Goal: Task Accomplishment & Management: Complete application form

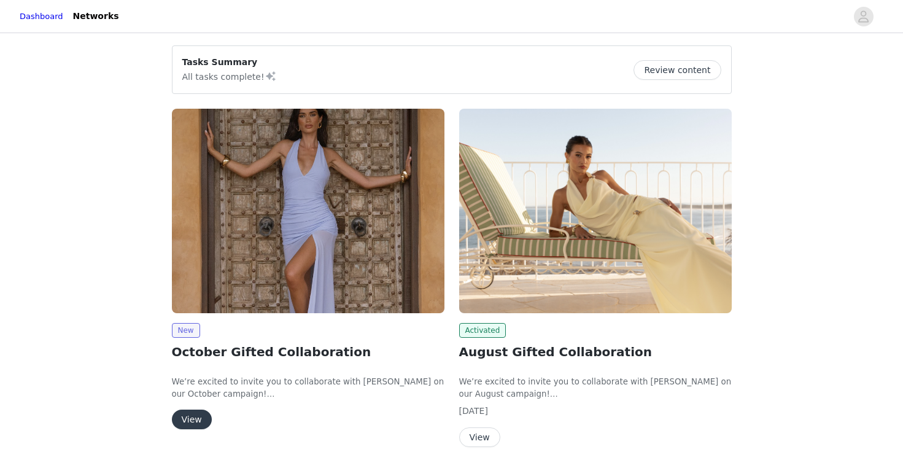
click at [195, 422] on button "View" at bounding box center [192, 419] width 40 height 20
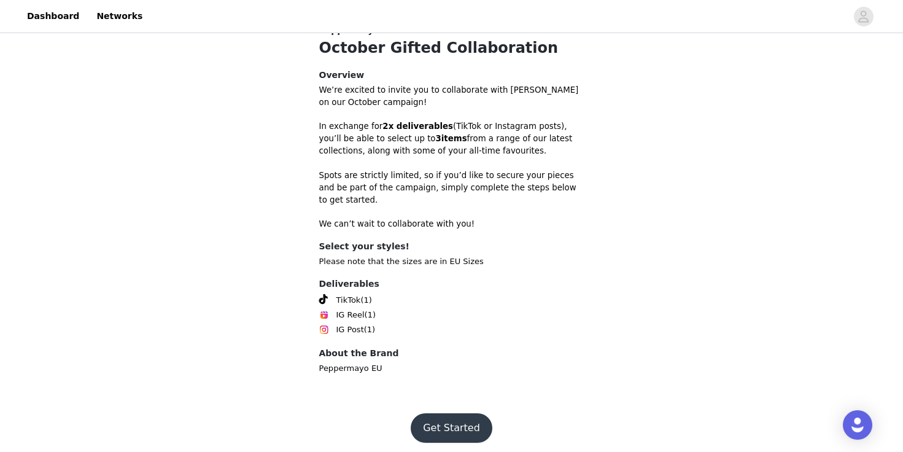
scroll to position [356, 0]
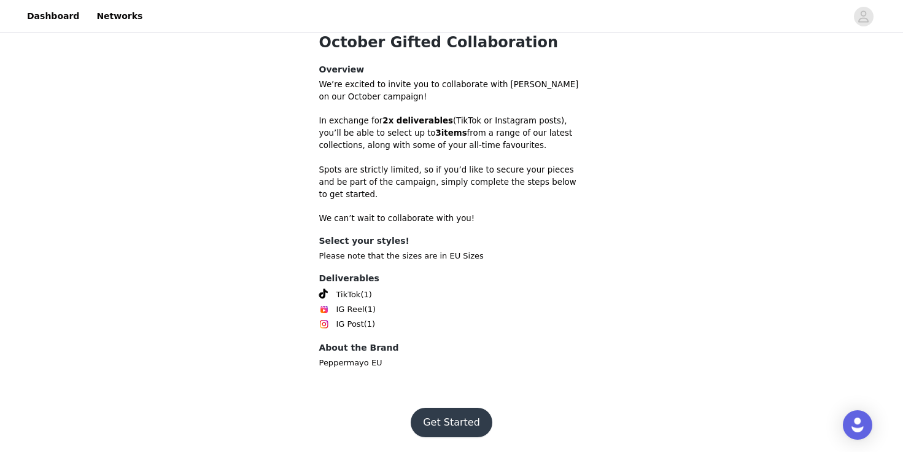
click at [443, 413] on button "Get Started" at bounding box center [452, 422] width 82 height 29
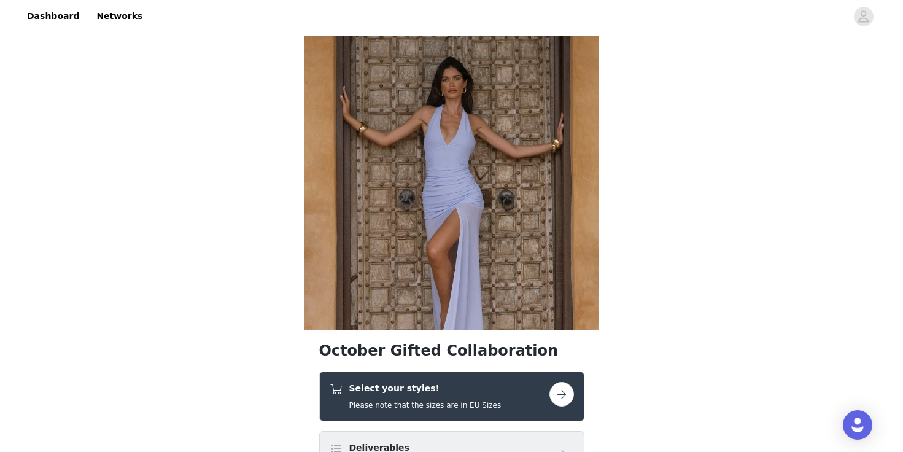
scroll to position [23, 0]
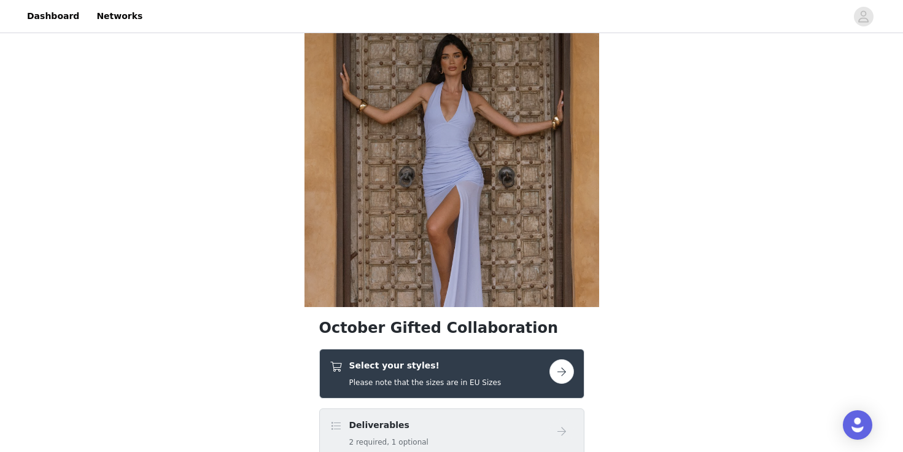
click at [555, 382] on link at bounding box center [561, 371] width 25 height 25
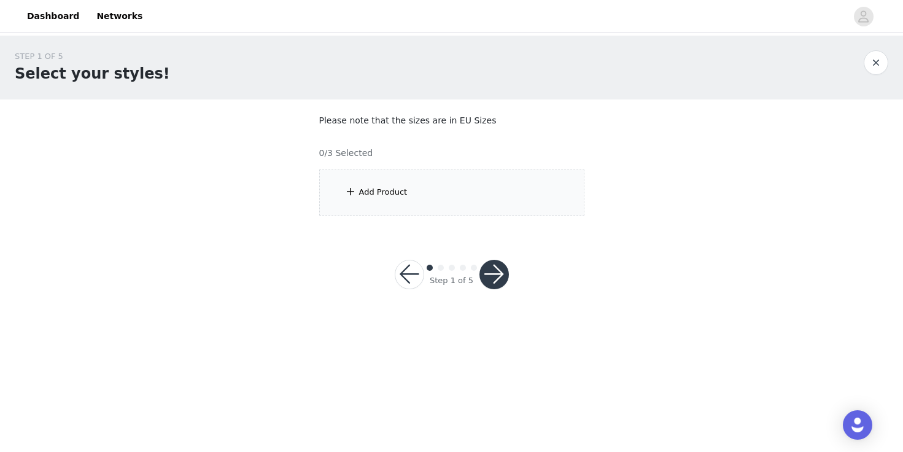
click at [507, 190] on div "Add Product" at bounding box center [451, 192] width 265 height 46
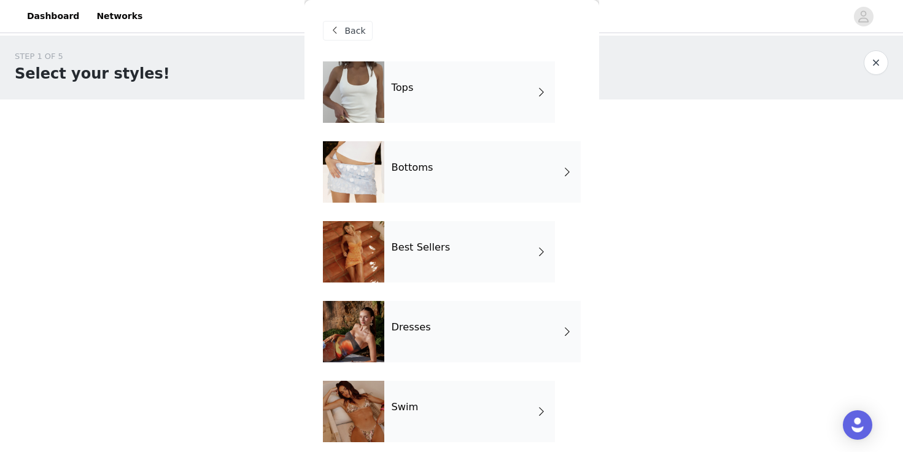
click at [454, 93] on div "Tops" at bounding box center [469, 91] width 171 height 61
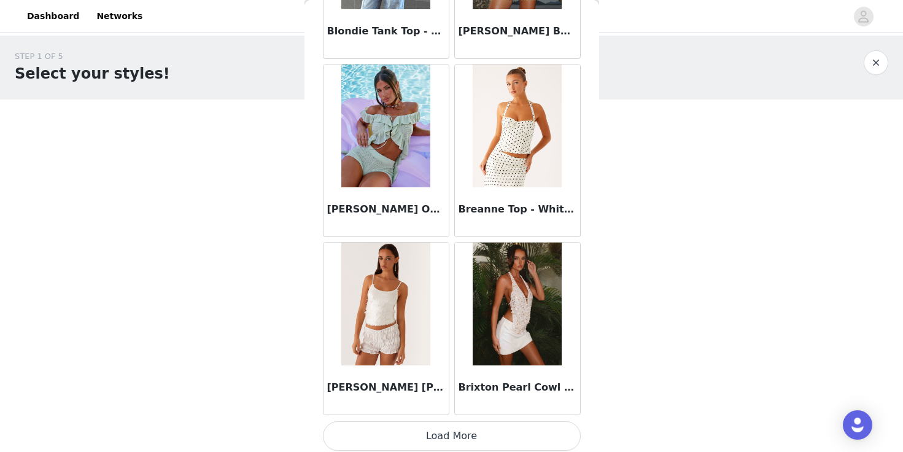
scroll to position [1427, 0]
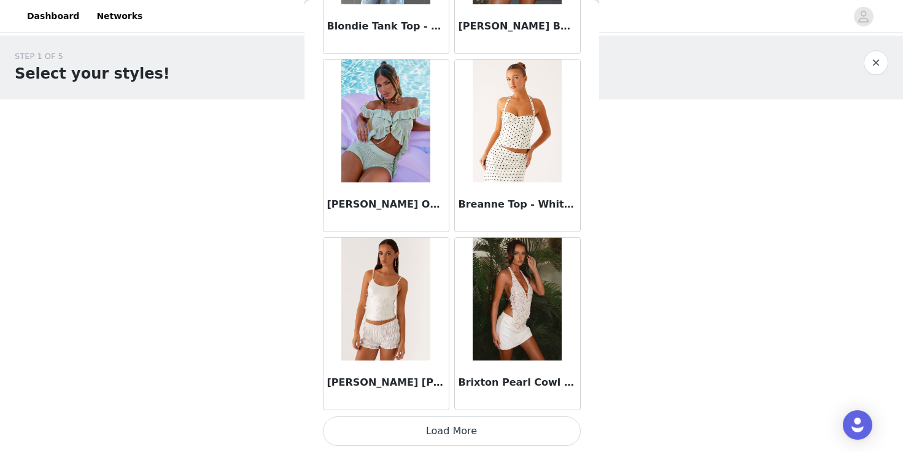
click at [453, 435] on button "Load More" at bounding box center [452, 430] width 258 height 29
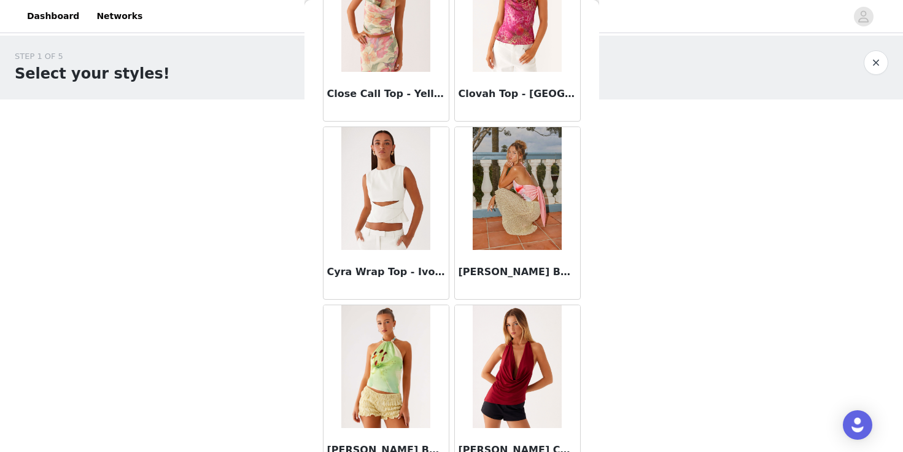
scroll to position [3207, 0]
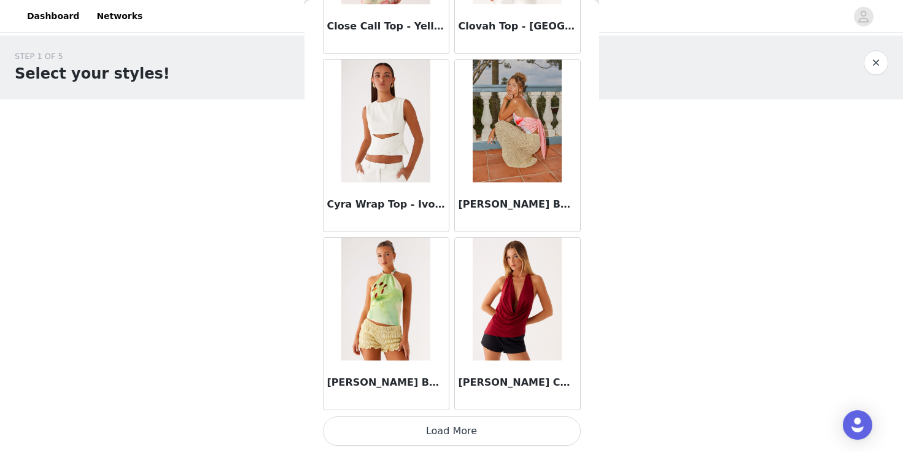
click at [451, 424] on button "Load More" at bounding box center [452, 430] width 258 height 29
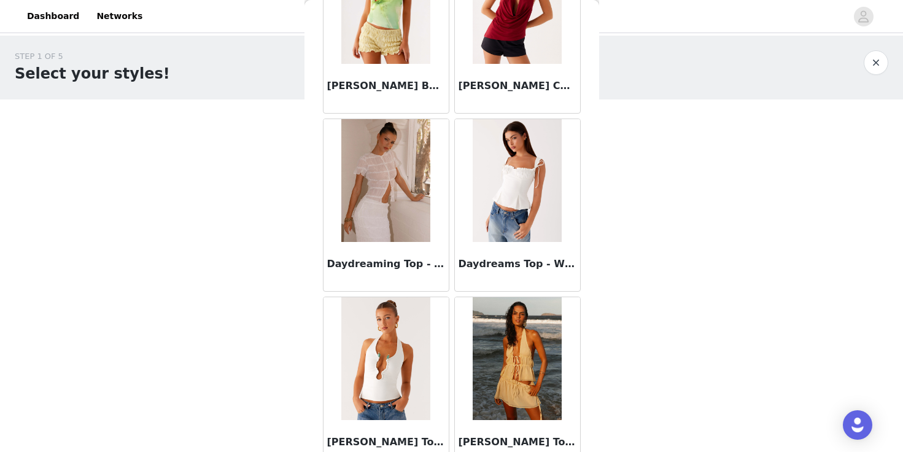
scroll to position [3511, 0]
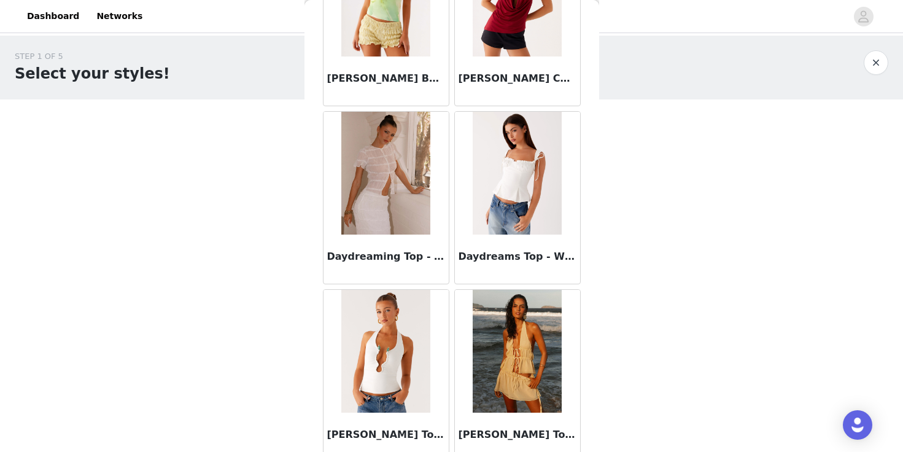
click at [519, 168] on img at bounding box center [517, 173] width 89 height 123
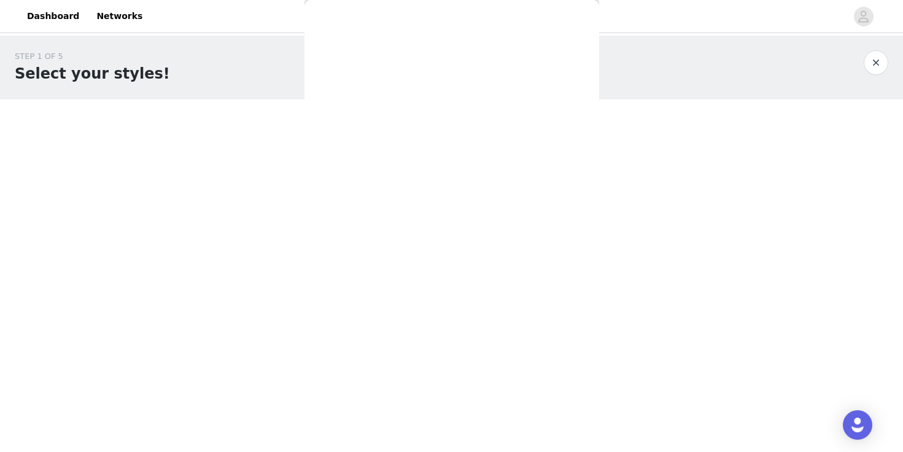
scroll to position [0, 0]
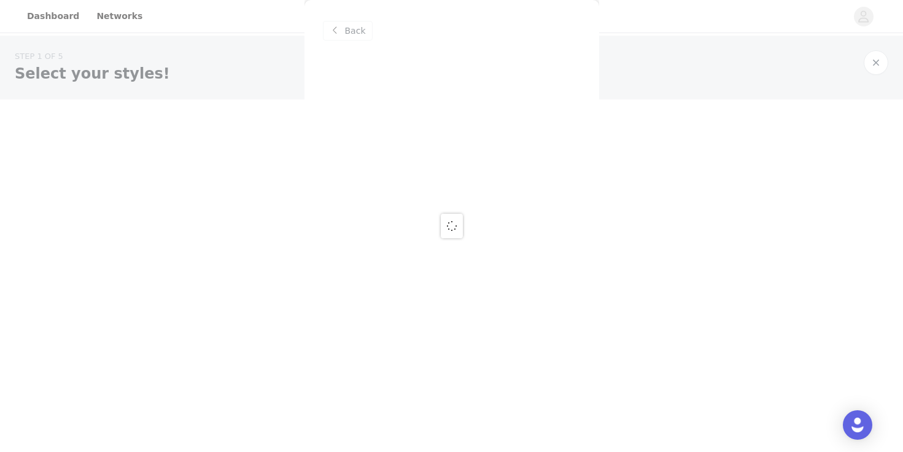
click at [519, 168] on div at bounding box center [451, 226] width 903 height 452
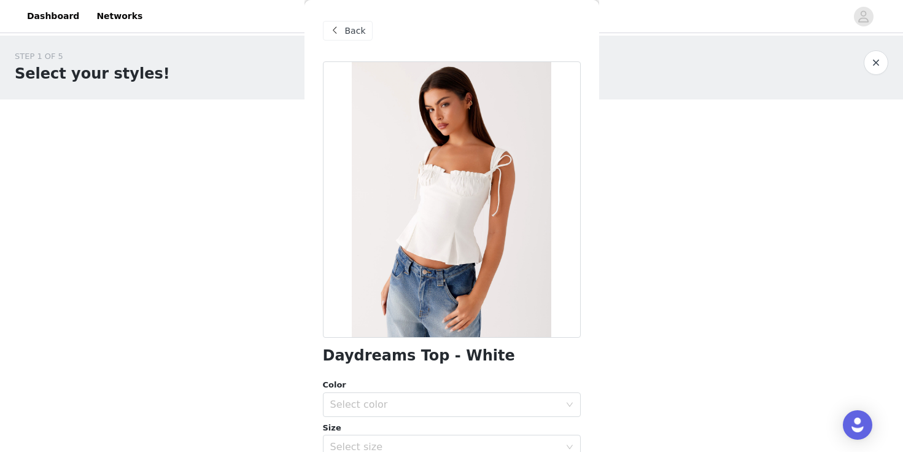
click at [354, 29] on span "Back" at bounding box center [355, 31] width 21 height 13
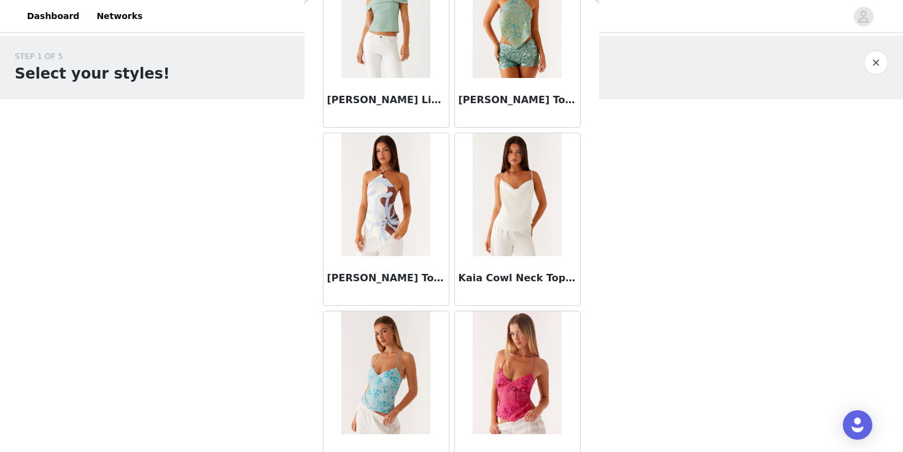
scroll to position [4987, 0]
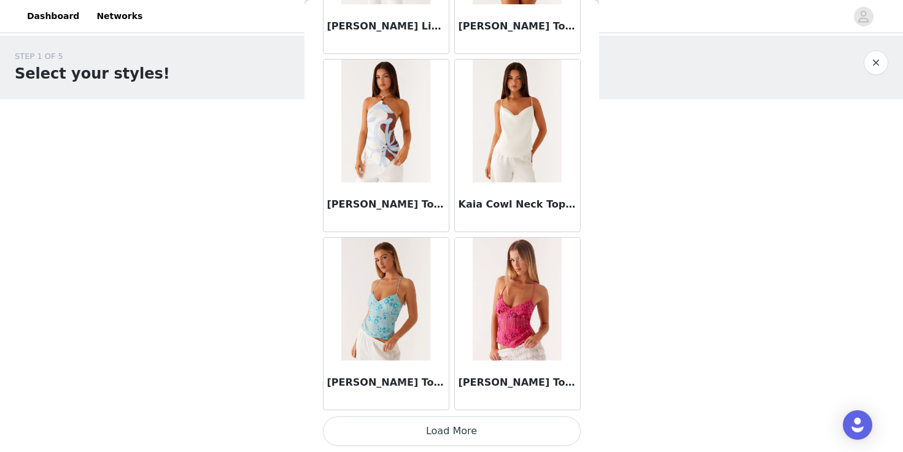
click at [381, 430] on button "Load More" at bounding box center [452, 430] width 258 height 29
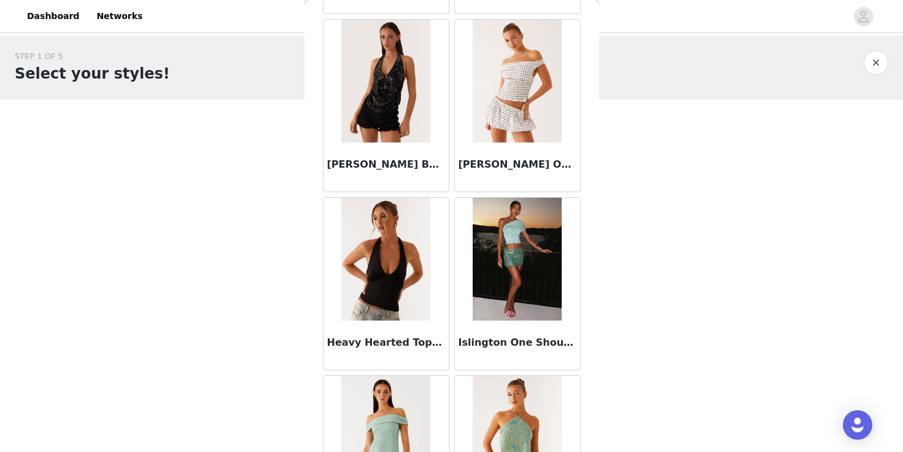
scroll to position [4497, 0]
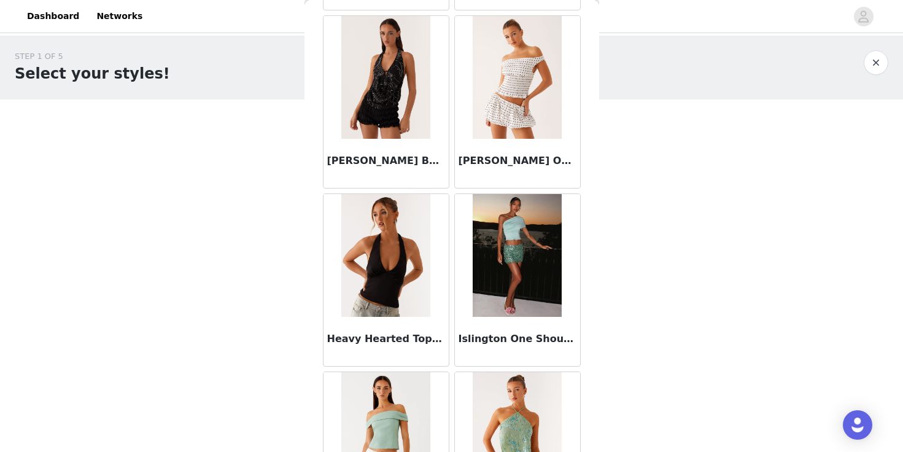
click at [511, 106] on img at bounding box center [517, 77] width 89 height 123
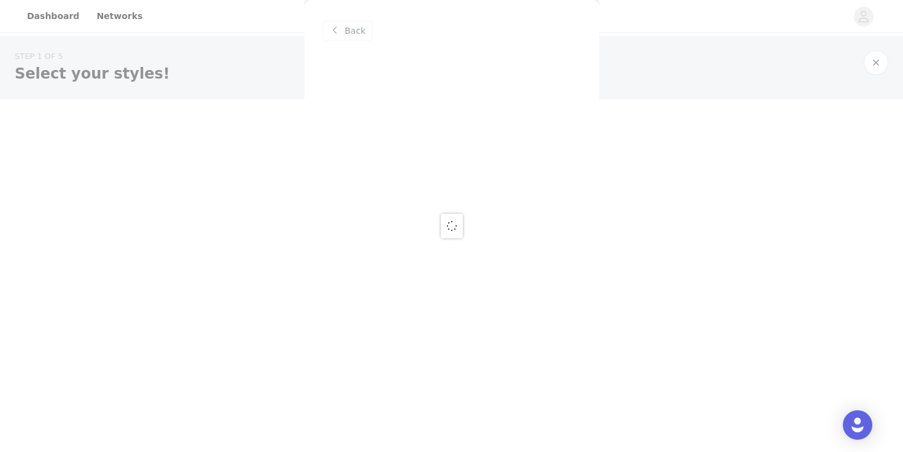
scroll to position [0, 0]
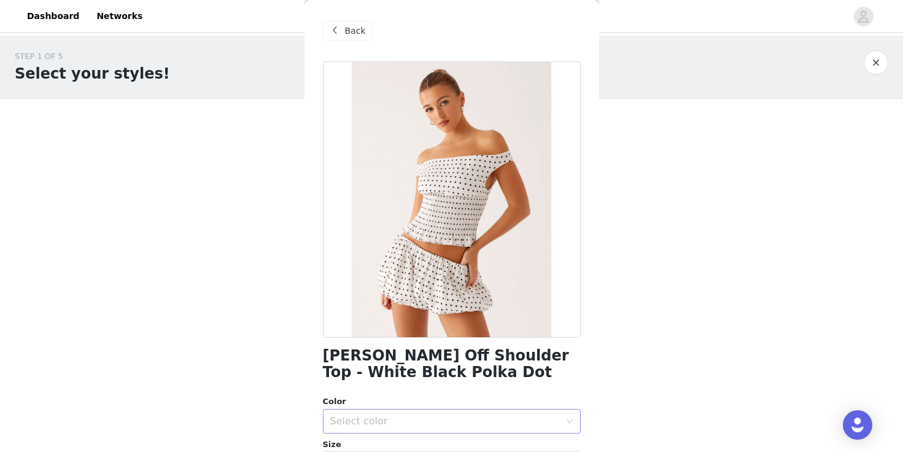
click at [445, 421] on div "Select color" at bounding box center [445, 421] width 230 height 12
click at [447, 422] on div "Select color" at bounding box center [445, 421] width 230 height 12
click at [432, 422] on div "Select color" at bounding box center [445, 421] width 230 height 12
click at [441, 448] on li "White Black Polka Dot" at bounding box center [452, 449] width 258 height 20
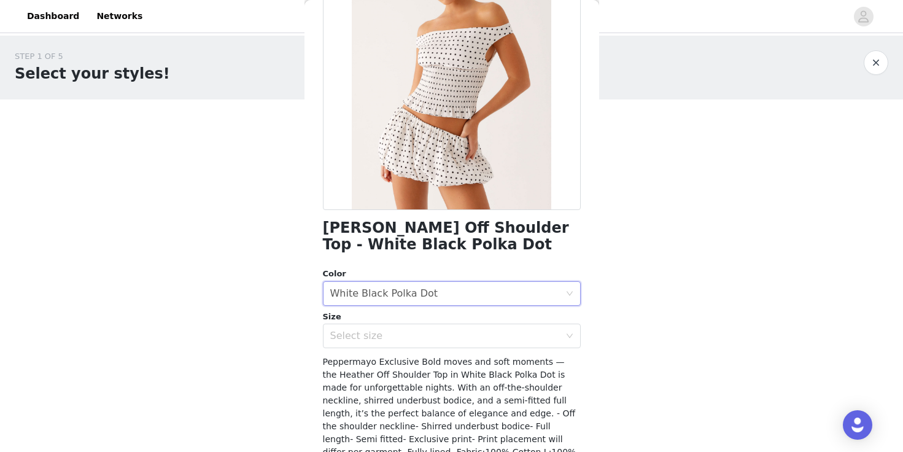
scroll to position [157, 0]
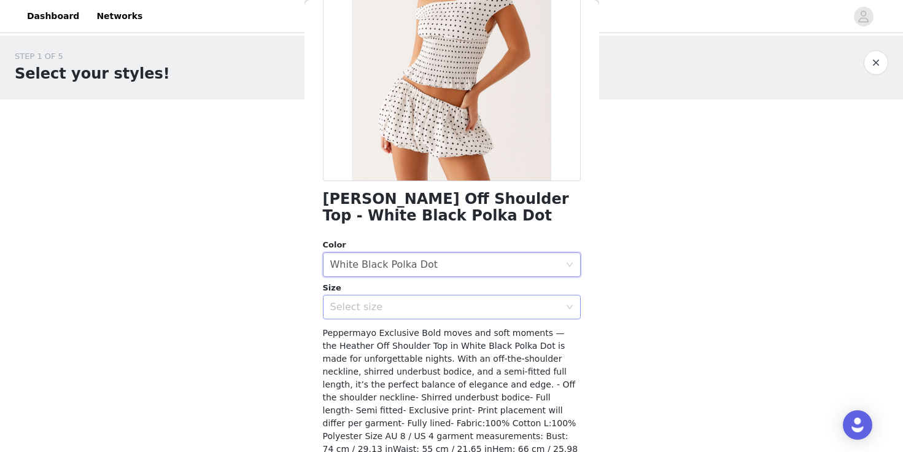
click at [363, 313] on div "Select size" at bounding box center [445, 307] width 230 height 12
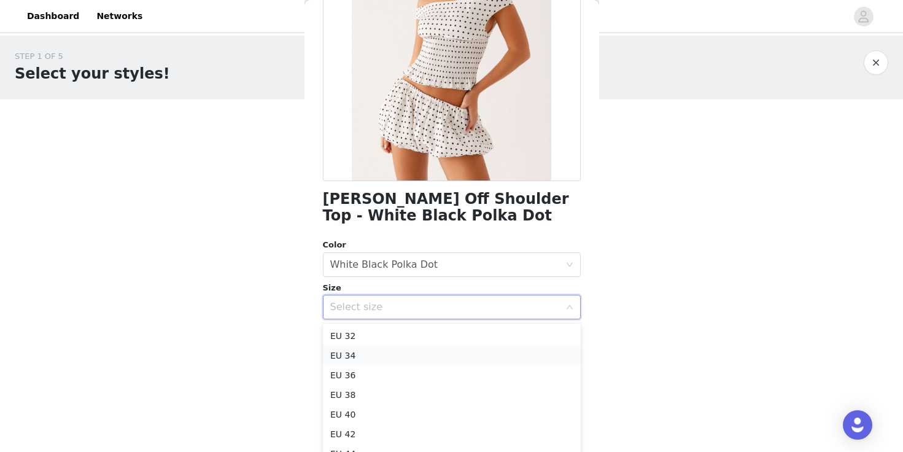
click at [376, 350] on li "EU 34" at bounding box center [452, 356] width 258 height 20
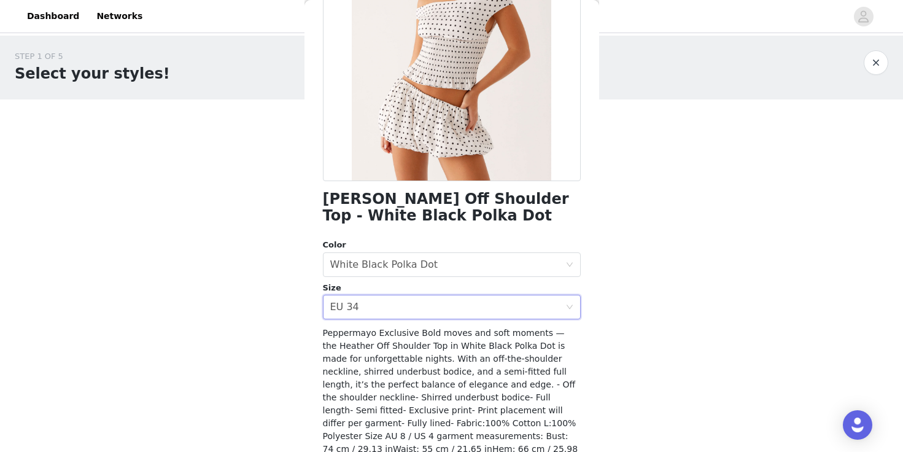
scroll to position [227, 0]
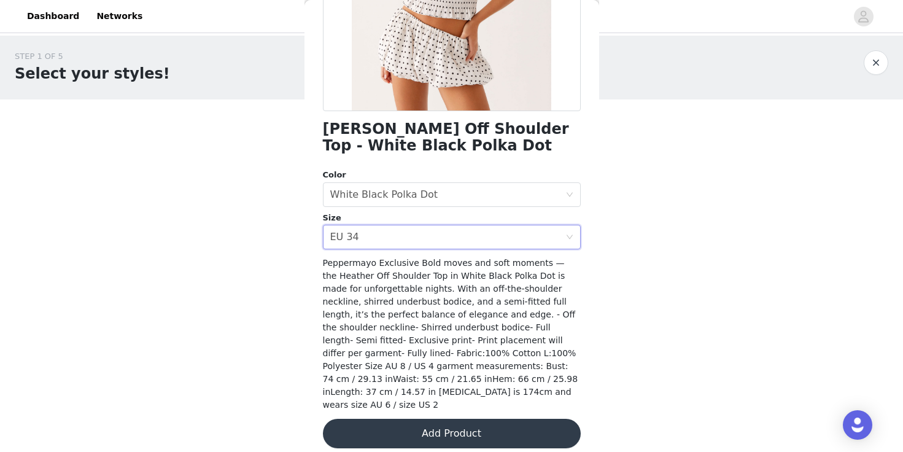
click at [357, 252] on div "Heather Off Shoulder Top - White Black Polka Dot Color Select color White Black…" at bounding box center [452, 149] width 258 height 628
click at [352, 246] on div "EU 34" at bounding box center [344, 236] width 29 height 23
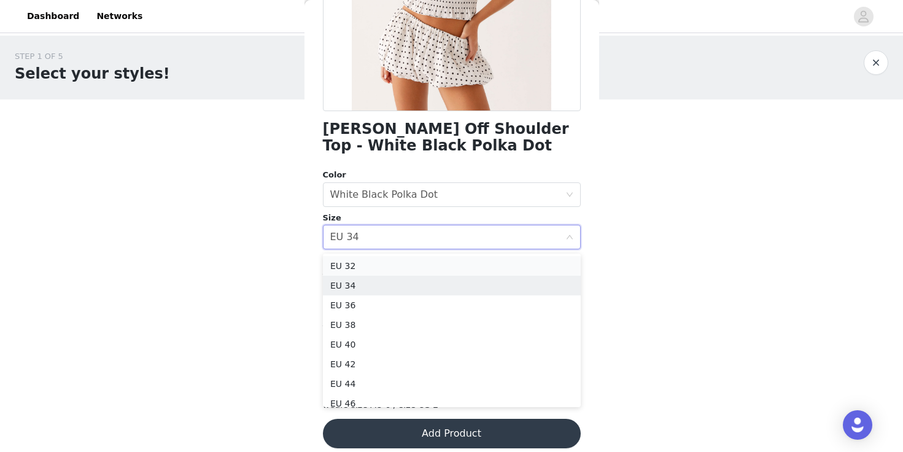
click at [356, 266] on li "EU 32" at bounding box center [452, 266] width 258 height 20
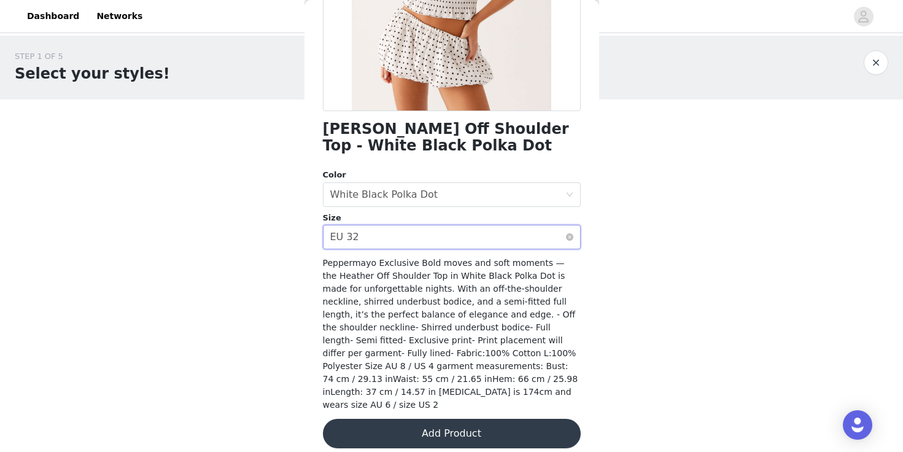
click at [346, 235] on div "EU 32" at bounding box center [344, 236] width 29 height 23
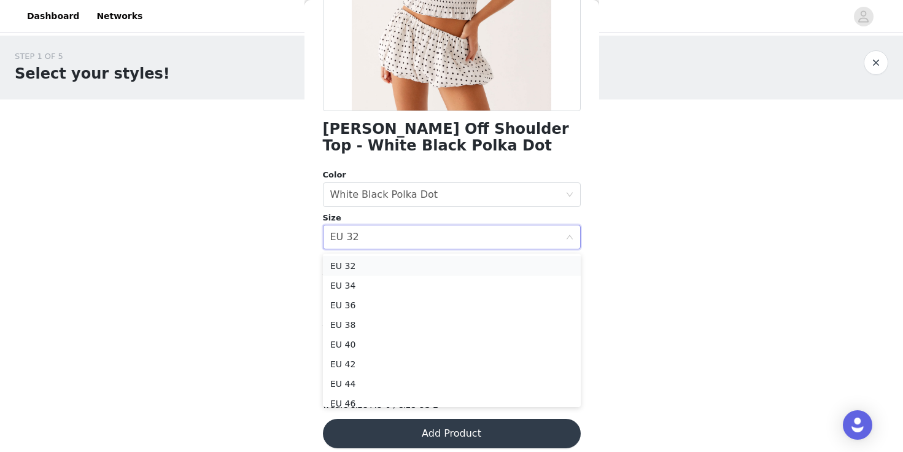
click at [355, 274] on li "EU 32" at bounding box center [452, 266] width 258 height 20
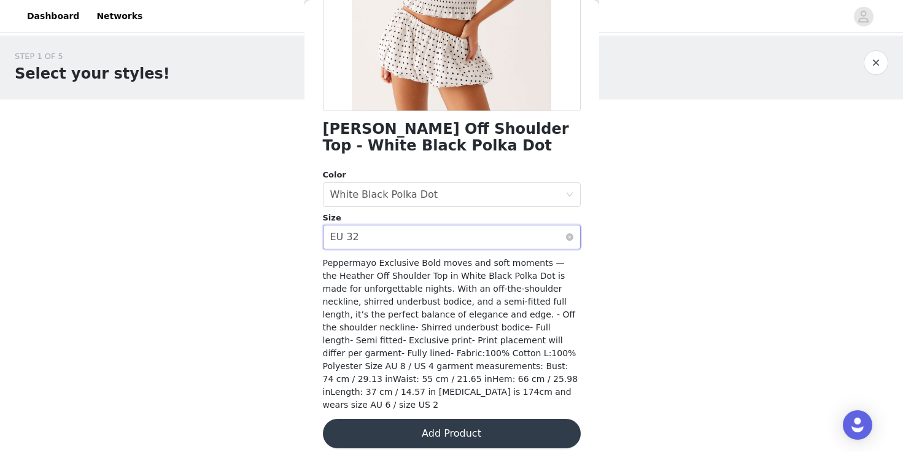
click at [406, 238] on div "Select size EU 32" at bounding box center [447, 236] width 235 height 23
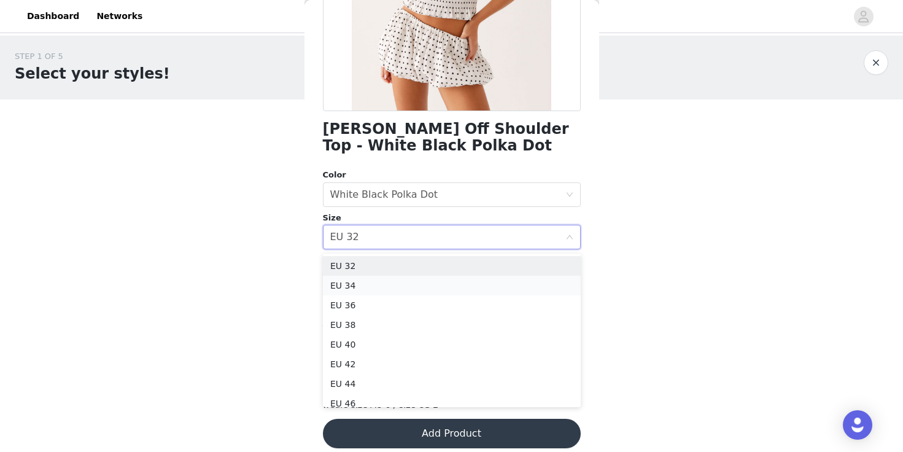
click at [406, 277] on li "EU 34" at bounding box center [452, 286] width 258 height 20
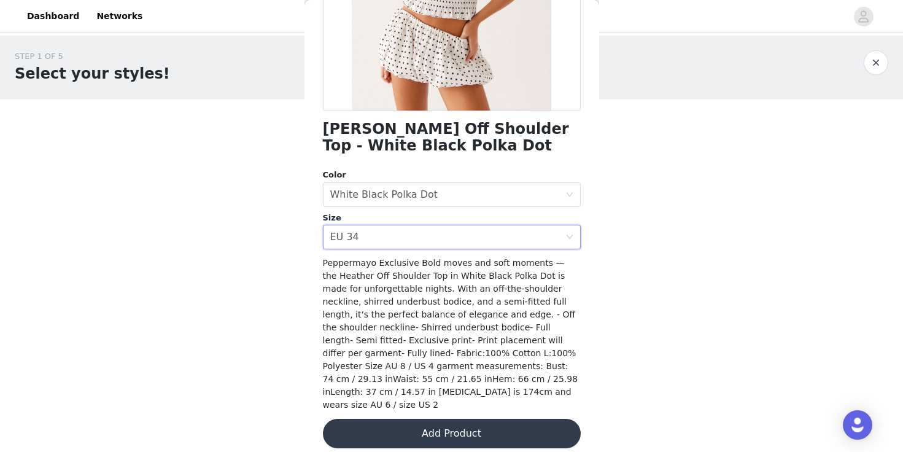
click at [377, 430] on button "Add Product" at bounding box center [452, 433] width 258 height 29
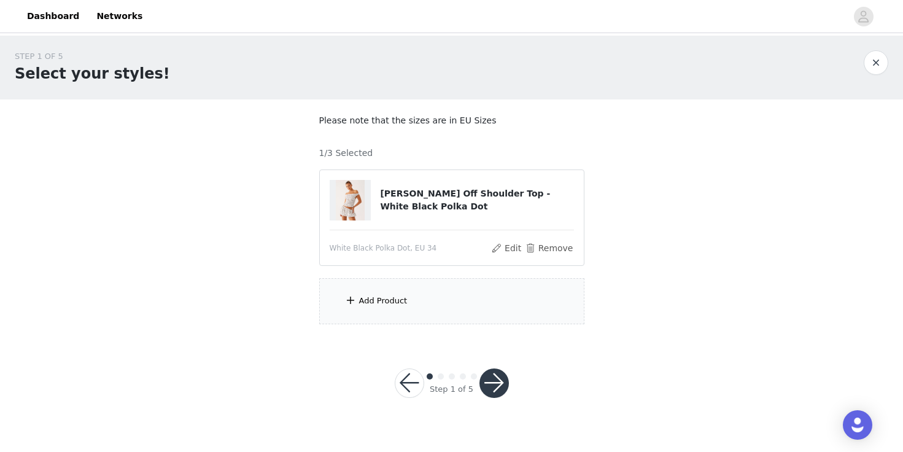
click at [394, 290] on div "Add Product" at bounding box center [451, 301] width 265 height 46
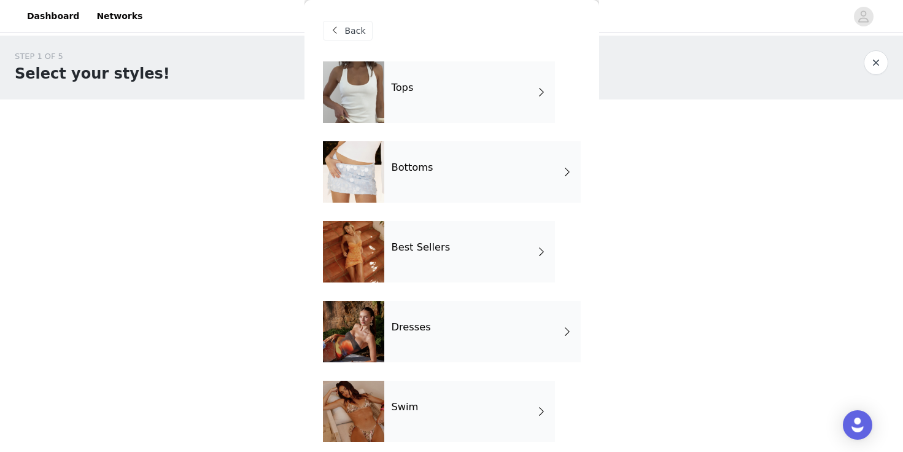
click at [389, 107] on div "Tops" at bounding box center [469, 91] width 171 height 61
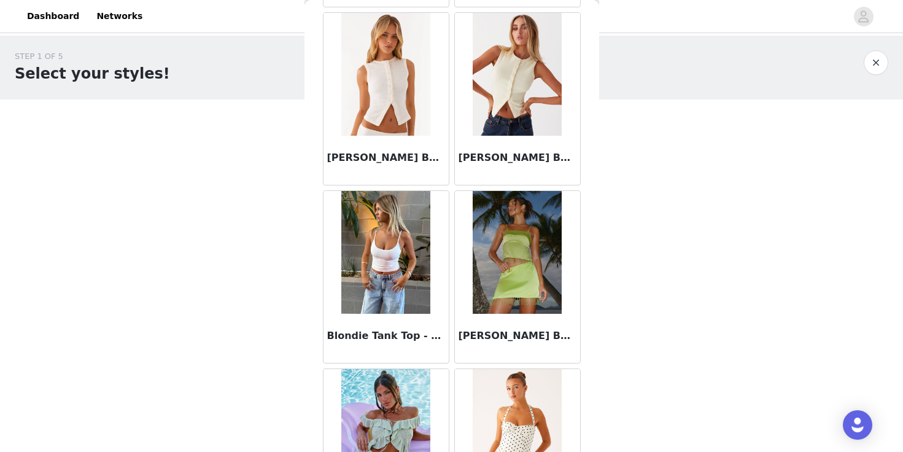
scroll to position [1427, 0]
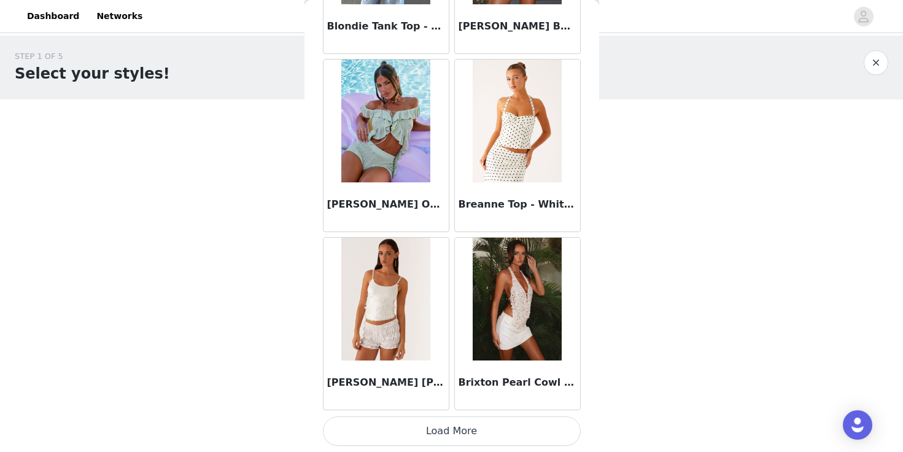
click at [442, 436] on button "Load More" at bounding box center [452, 430] width 258 height 29
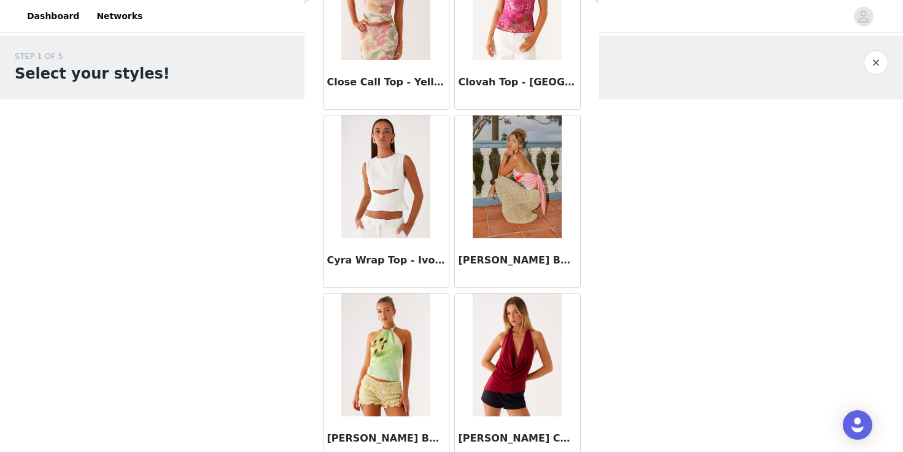
scroll to position [3207, 0]
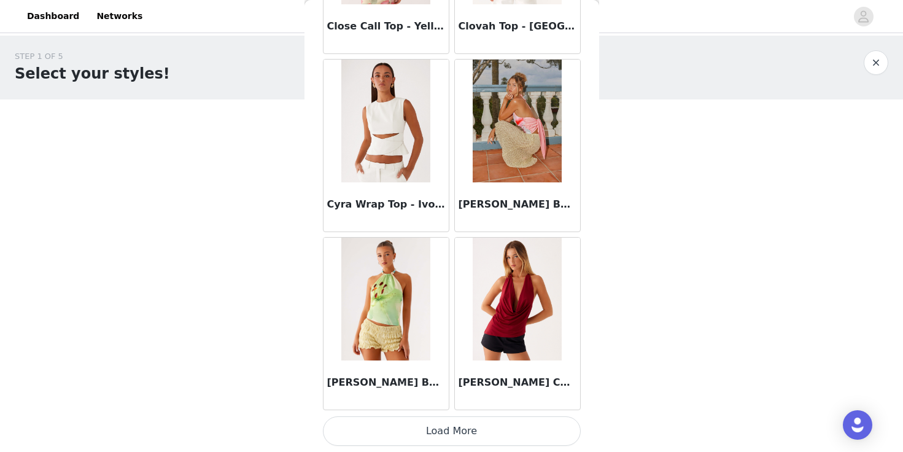
click at [433, 436] on button "Load More" at bounding box center [452, 430] width 258 height 29
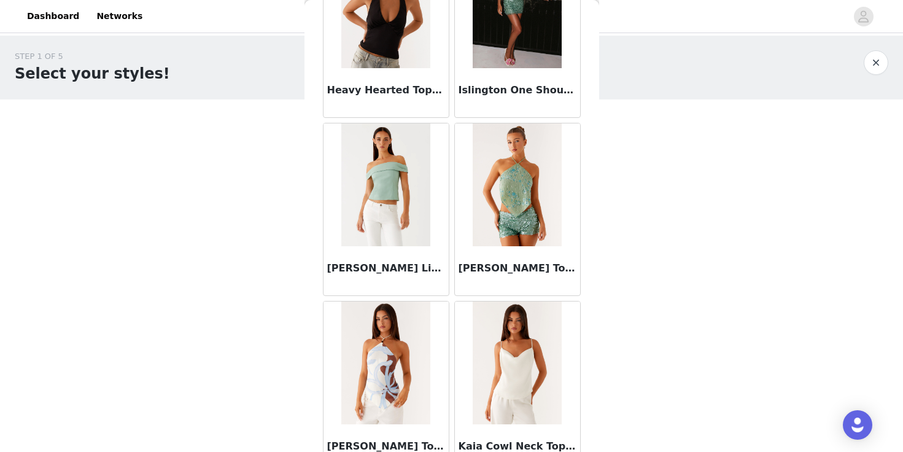
scroll to position [4987, 0]
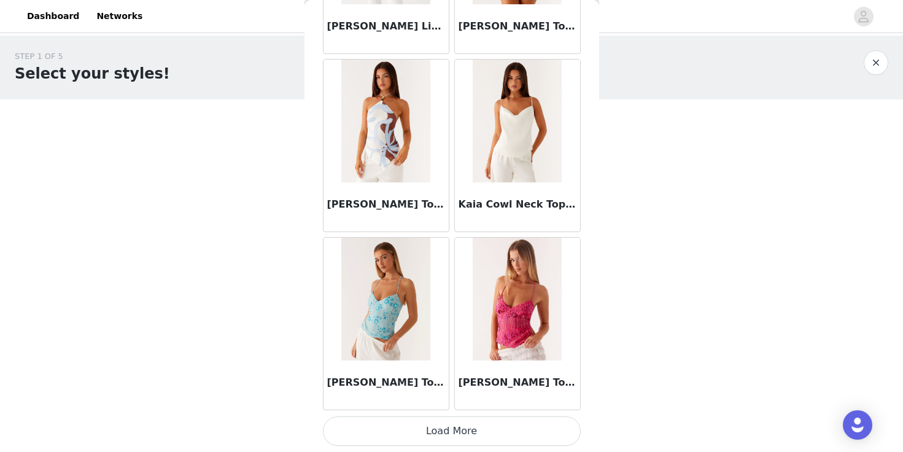
click at [449, 427] on button "Load More" at bounding box center [452, 430] width 258 height 29
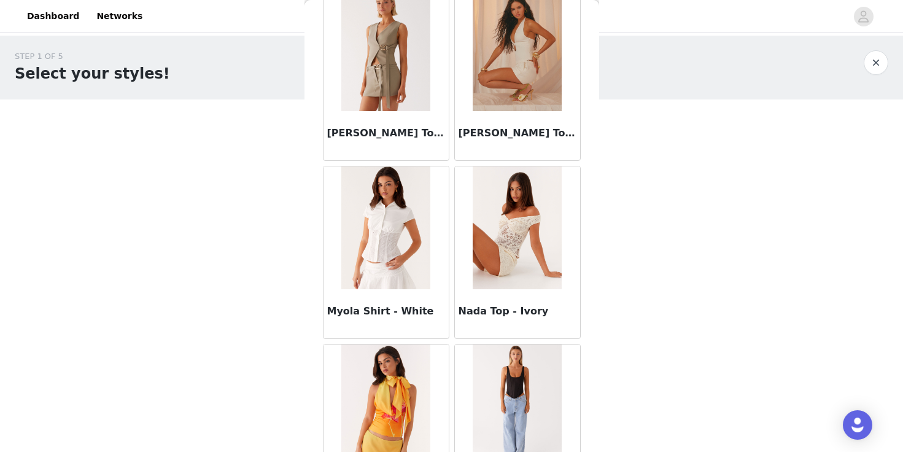
scroll to position [6768, 0]
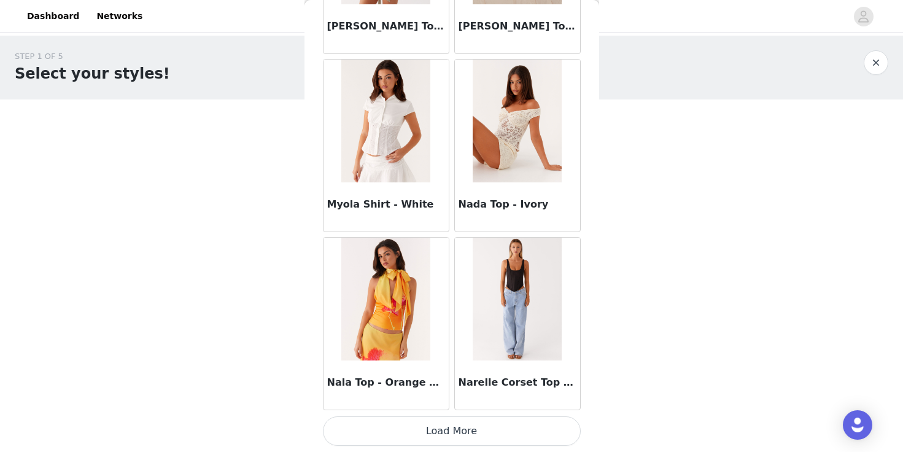
click at [471, 436] on button "Load More" at bounding box center [452, 430] width 258 height 29
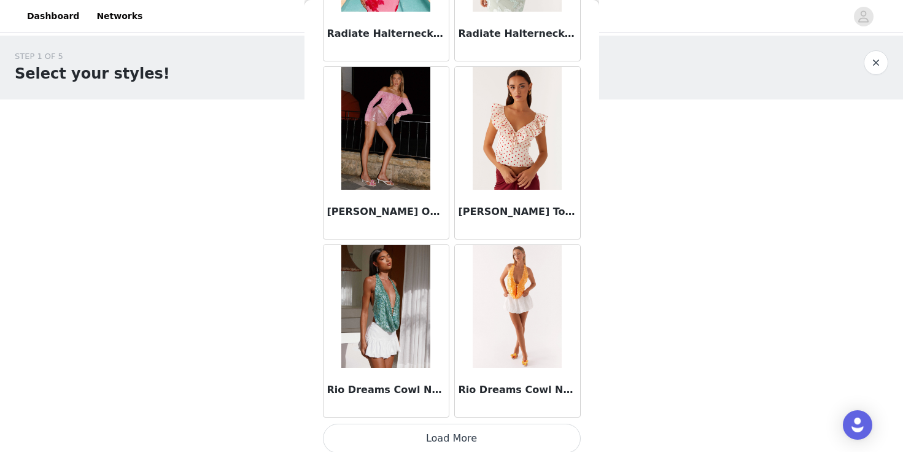
scroll to position [8548, 0]
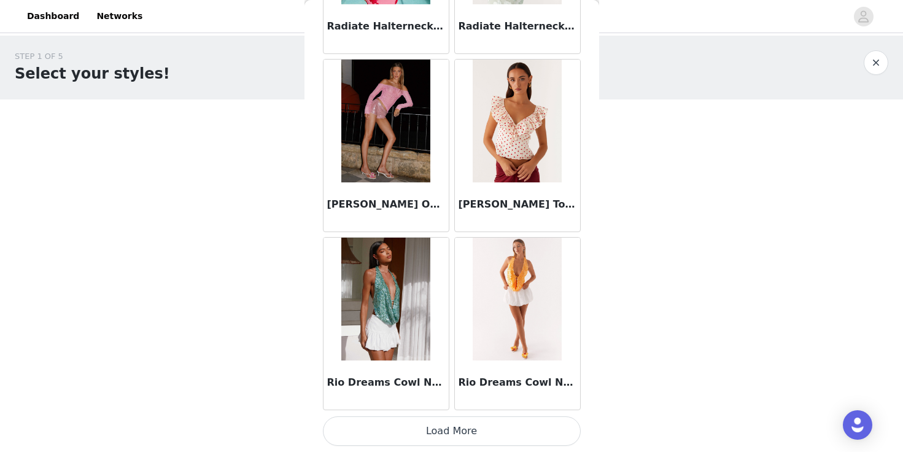
click at [469, 419] on button "Load More" at bounding box center [452, 430] width 258 height 29
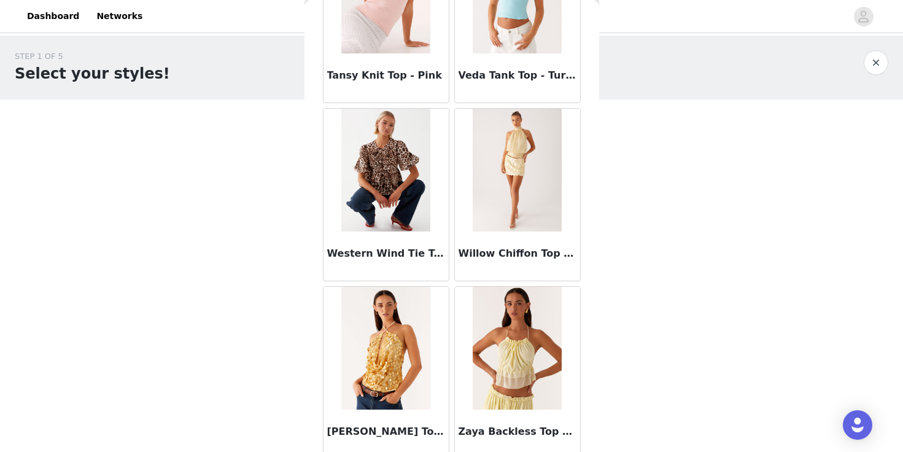
scroll to position [10328, 0]
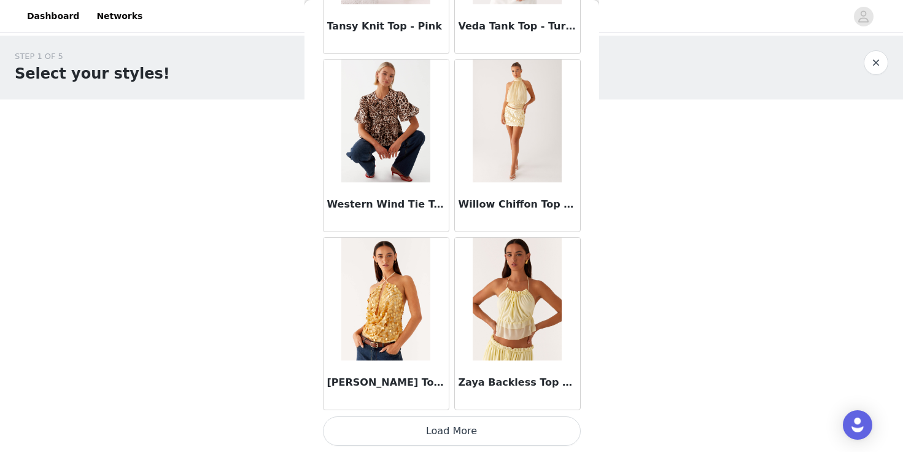
click at [370, 429] on button "Load More" at bounding box center [452, 430] width 258 height 29
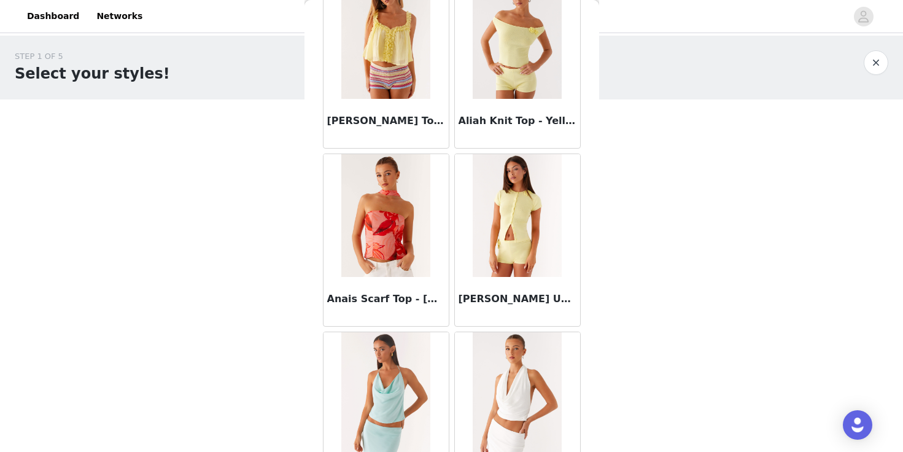
scroll to position [0, 0]
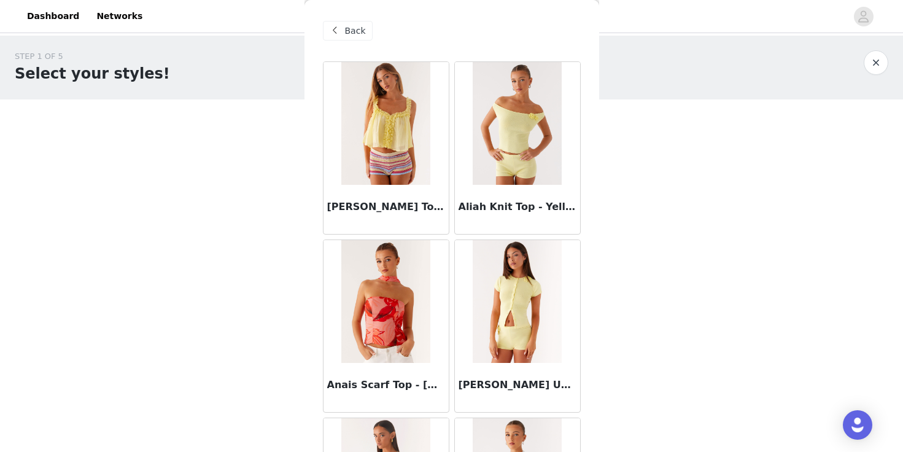
click at [359, 32] on span "Back" at bounding box center [355, 31] width 21 height 13
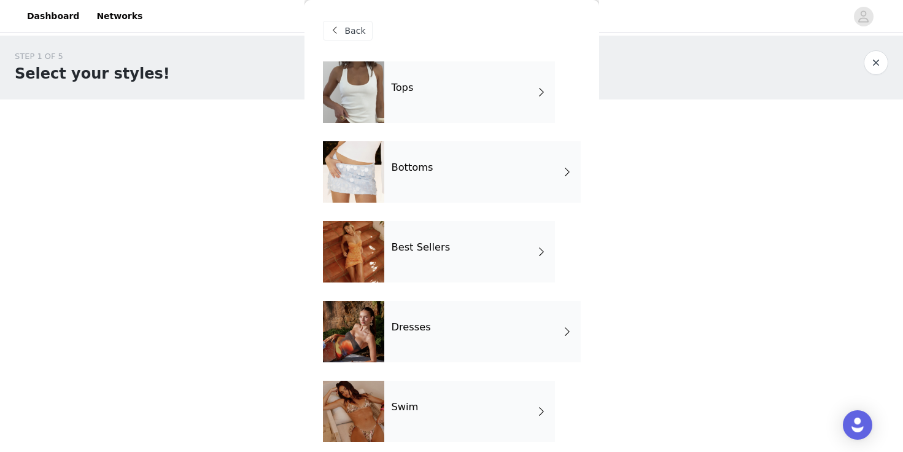
click at [436, 179] on div "Bottoms" at bounding box center [482, 171] width 196 height 61
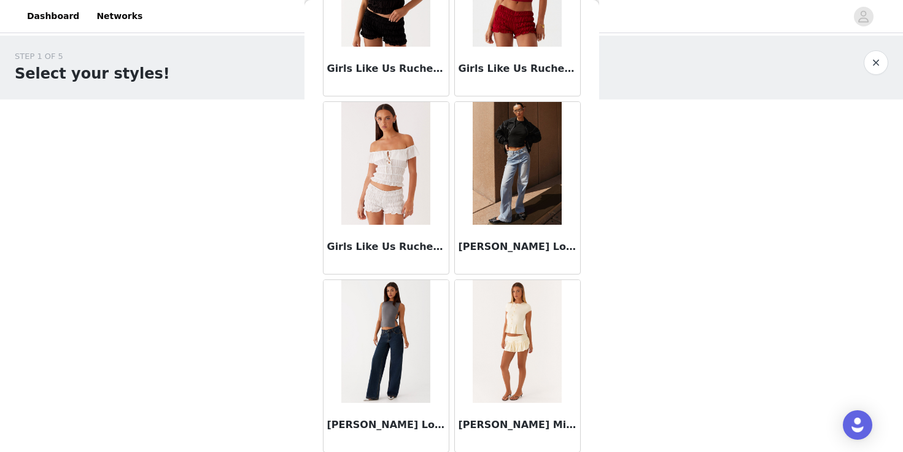
scroll to position [1427, 0]
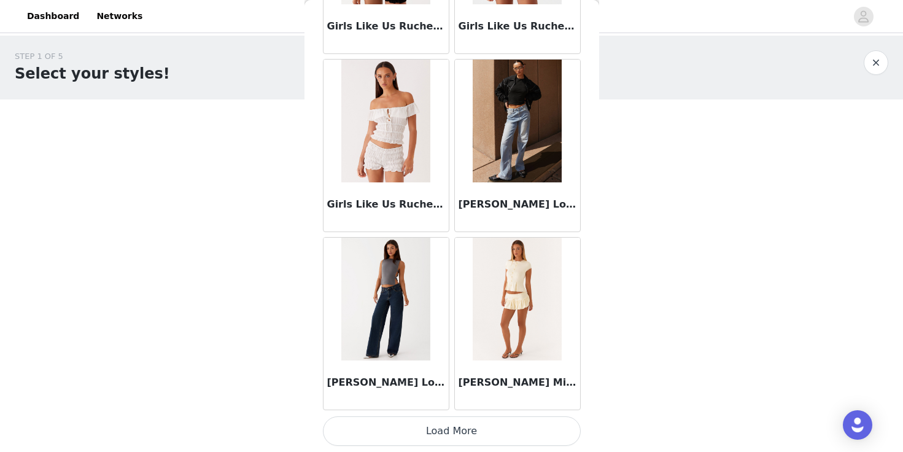
click at [411, 425] on button "Load More" at bounding box center [452, 430] width 258 height 29
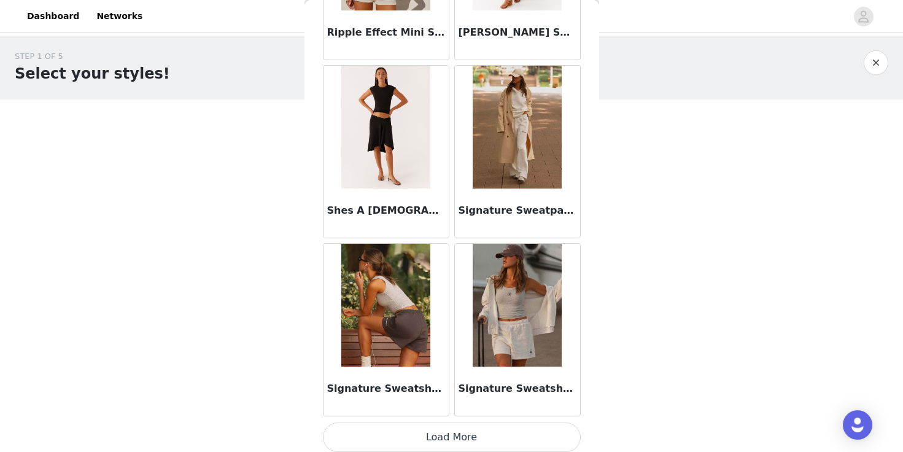
scroll to position [3207, 0]
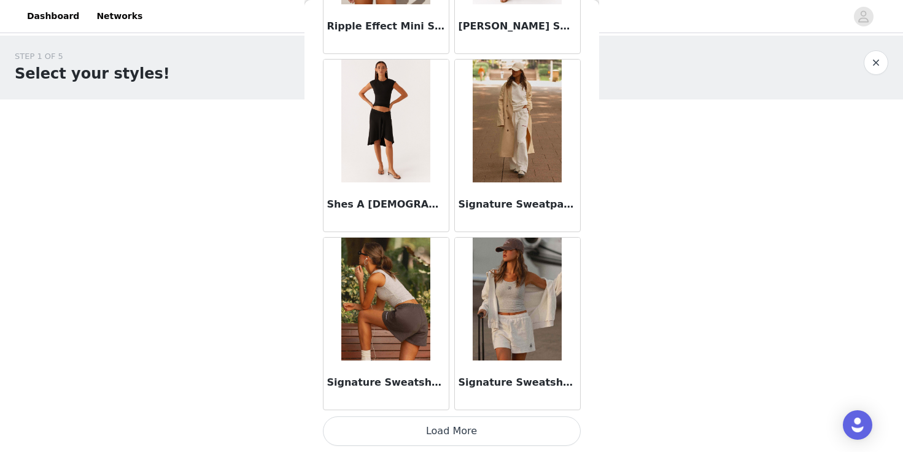
click at [460, 435] on button "Load More" at bounding box center [452, 430] width 258 height 29
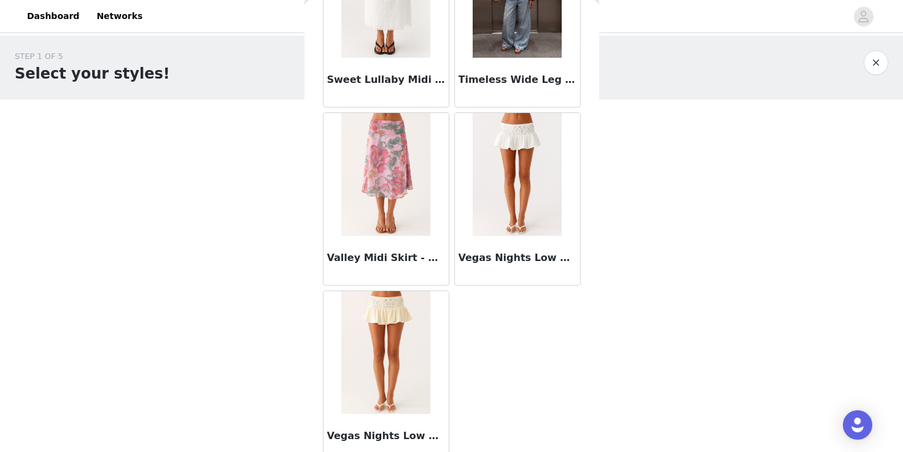
scroll to position [3880, 0]
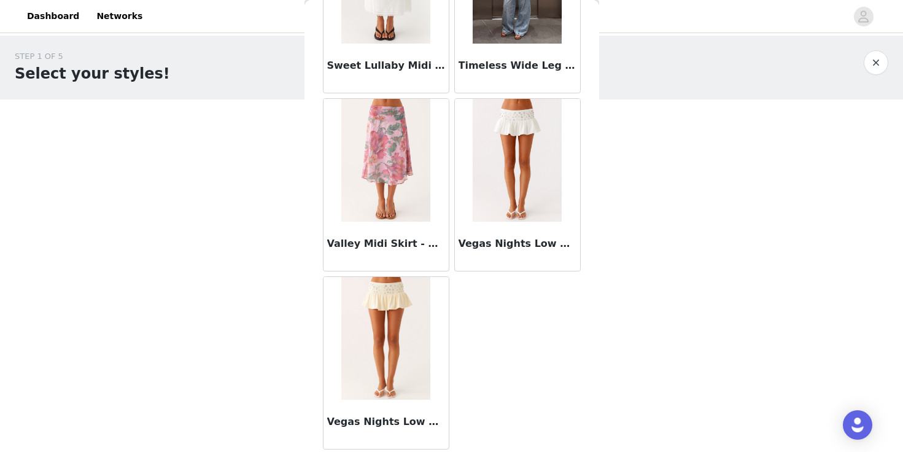
click at [412, 162] on img at bounding box center [385, 160] width 89 height 123
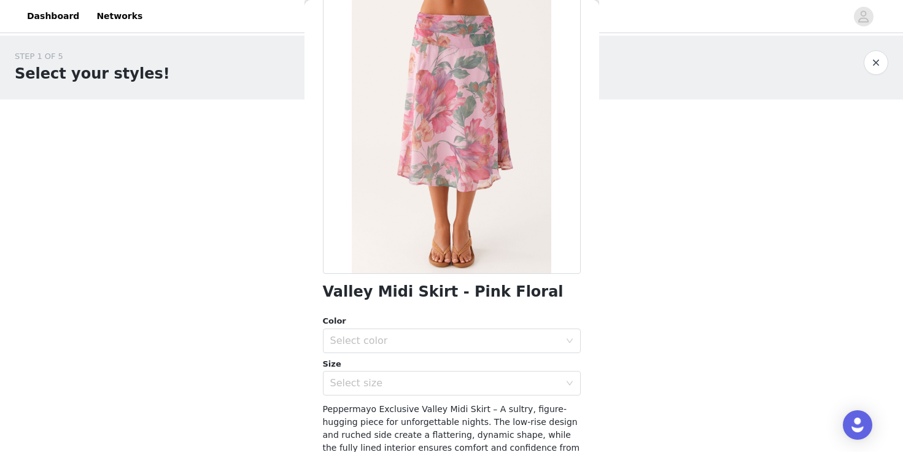
scroll to position [66, 0]
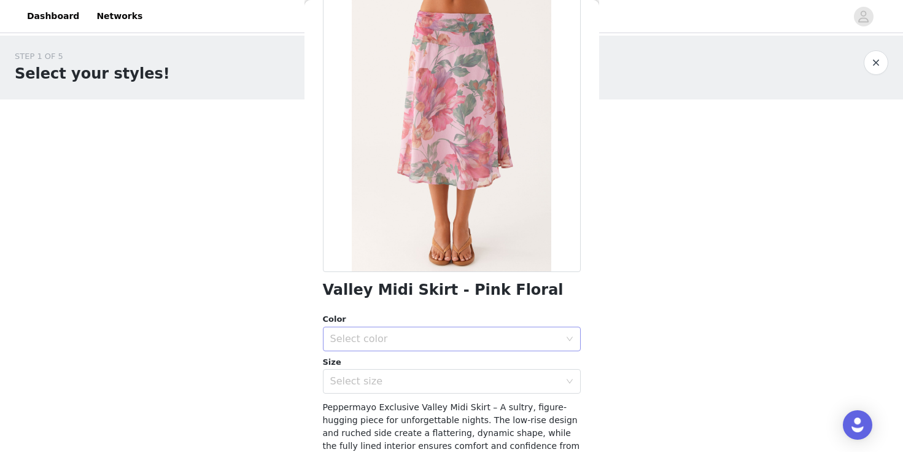
click at [400, 351] on div "Select color" at bounding box center [447, 338] width 235 height 23
click at [395, 363] on li "Pink Floral" at bounding box center [452, 367] width 258 height 20
click at [403, 379] on div "Select size" at bounding box center [445, 381] width 230 height 12
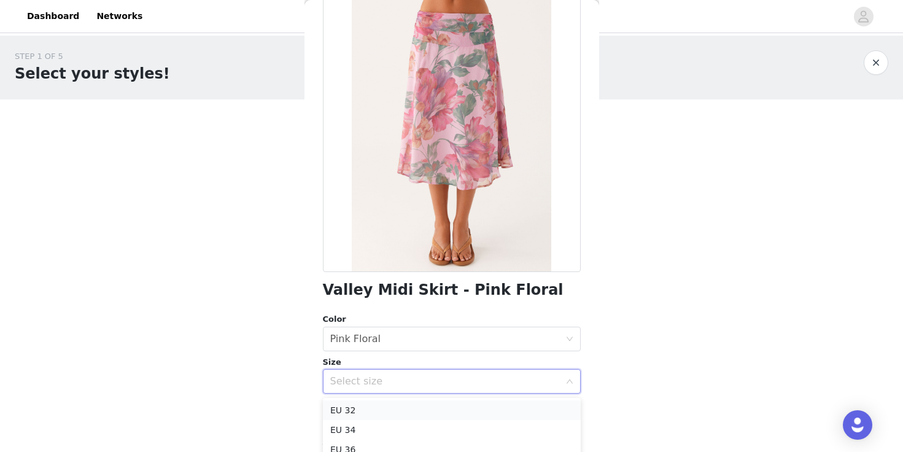
click at [386, 411] on li "EU 32" at bounding box center [452, 410] width 258 height 20
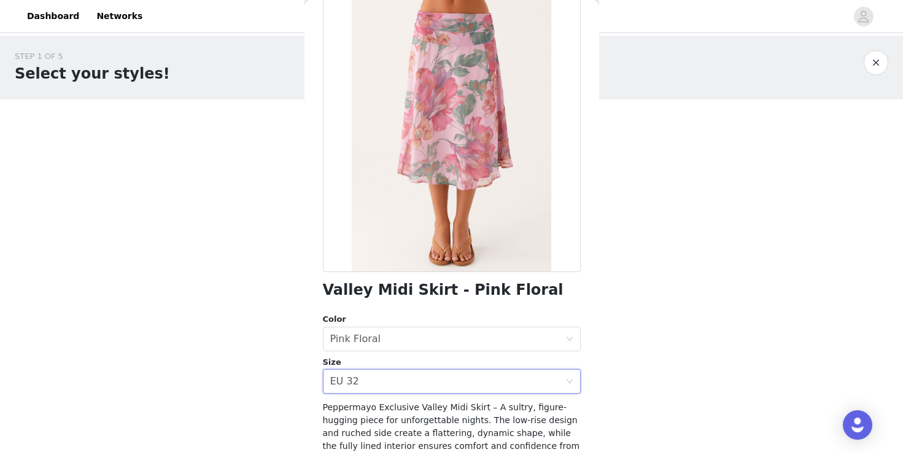
scroll to position [197, 0]
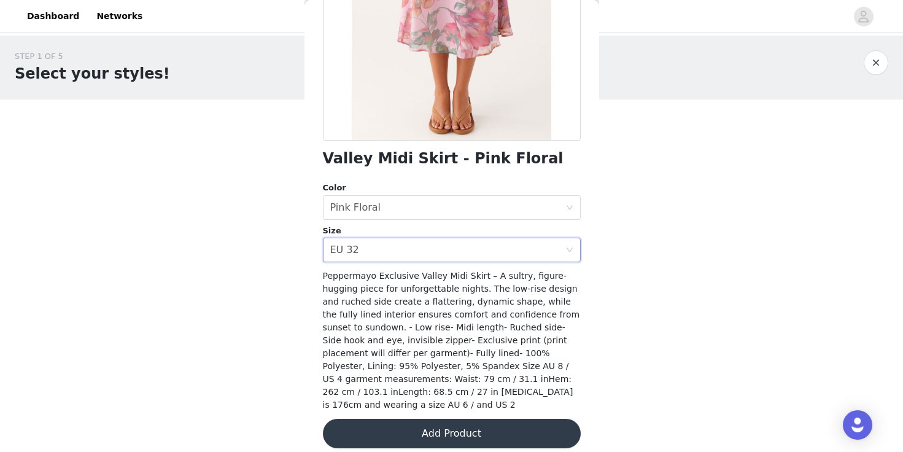
click at [399, 419] on button "Add Product" at bounding box center [452, 433] width 258 height 29
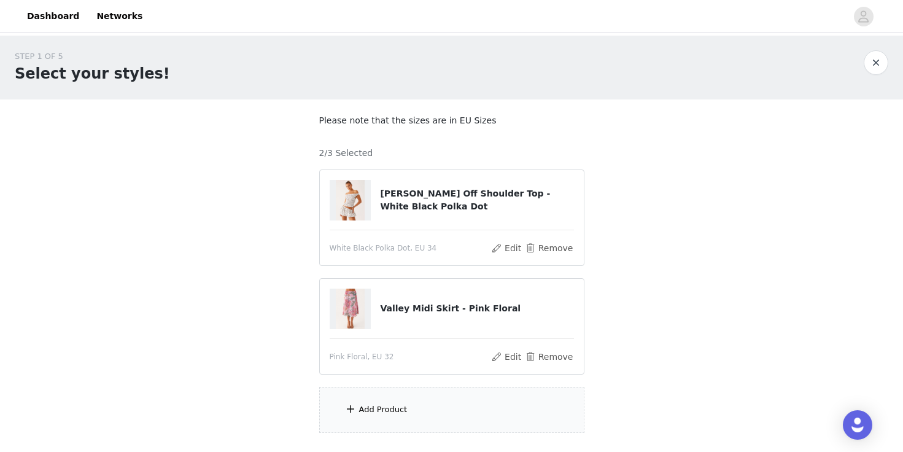
click at [399, 414] on div "Add Product" at bounding box center [383, 409] width 48 height 12
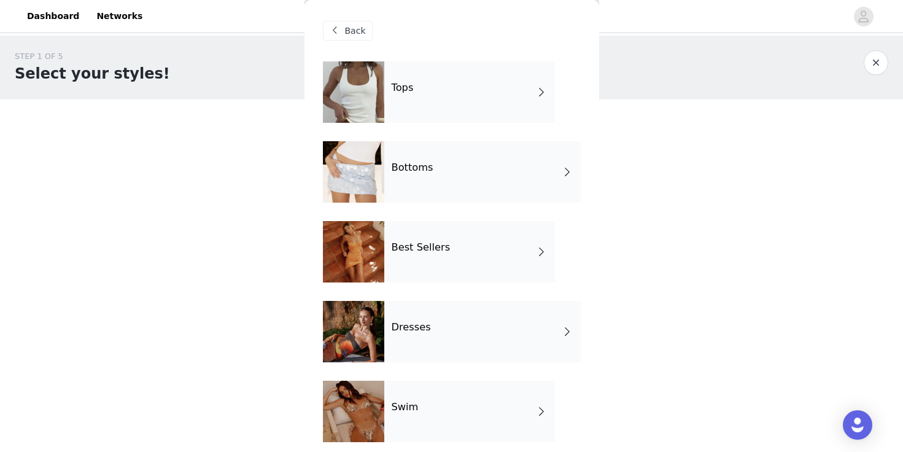
click at [416, 265] on div "Best Sellers" at bounding box center [469, 251] width 171 height 61
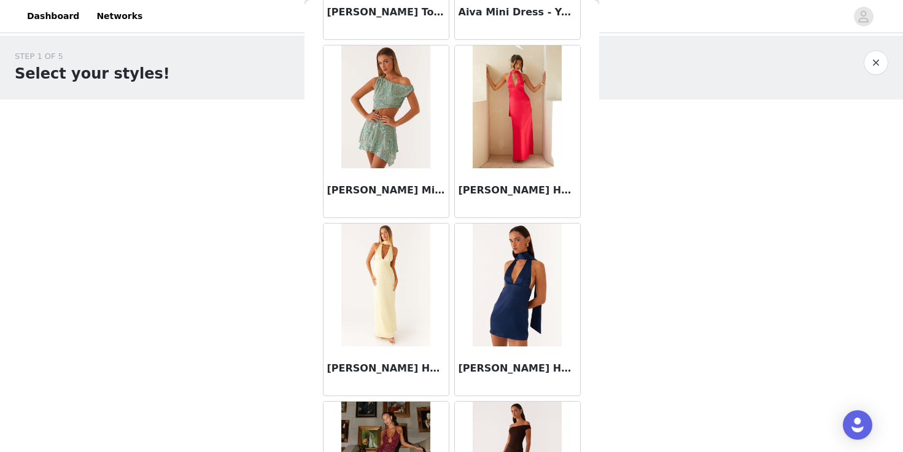
scroll to position [551, 0]
click at [455, 91] on div at bounding box center [517, 106] width 125 height 123
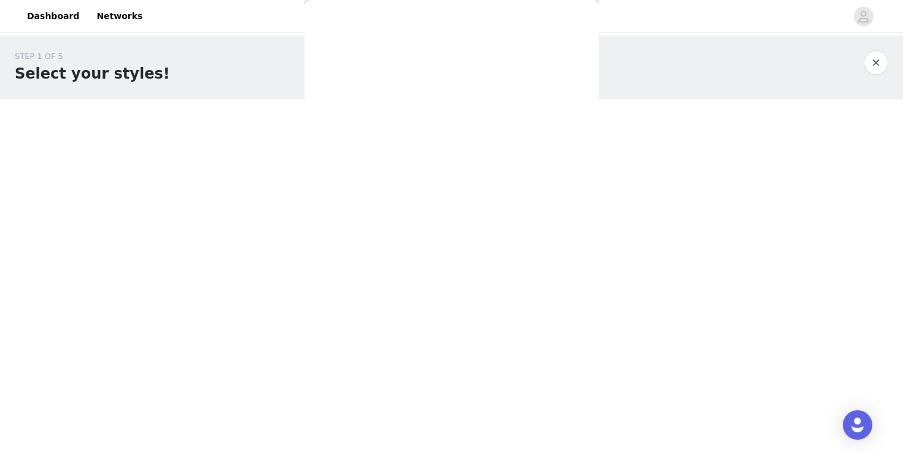
scroll to position [0, 0]
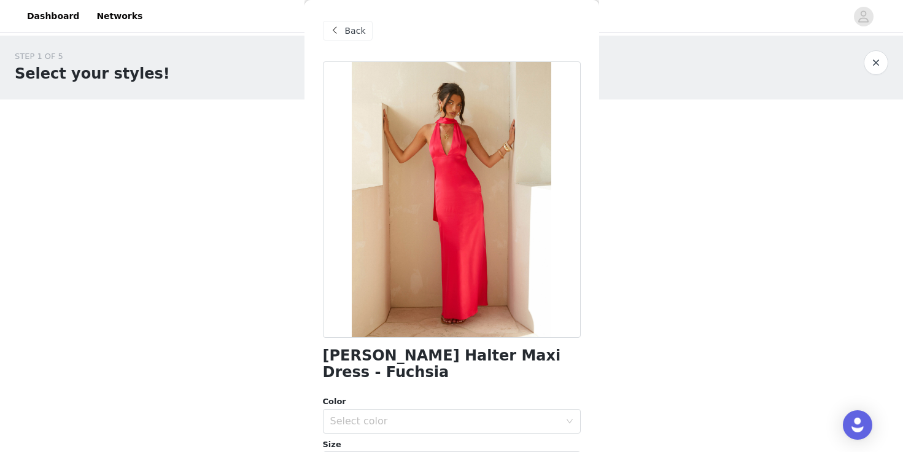
click at [347, 30] on span "Back" at bounding box center [355, 31] width 21 height 13
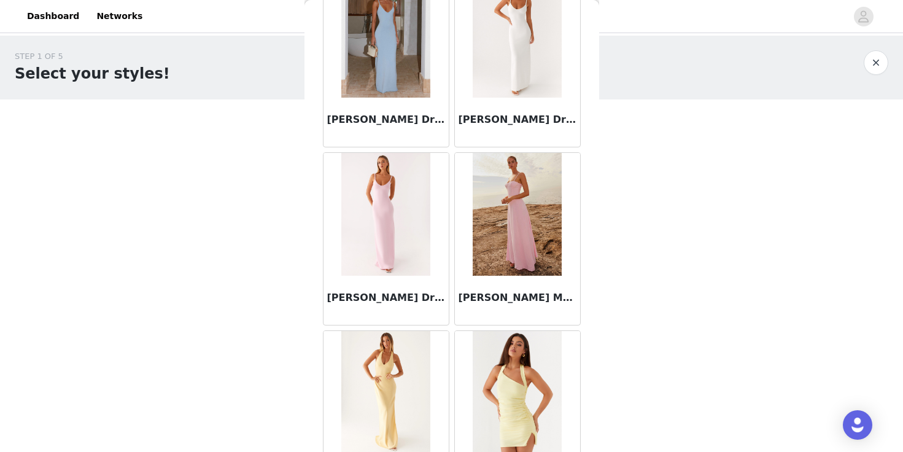
scroll to position [1161, 0]
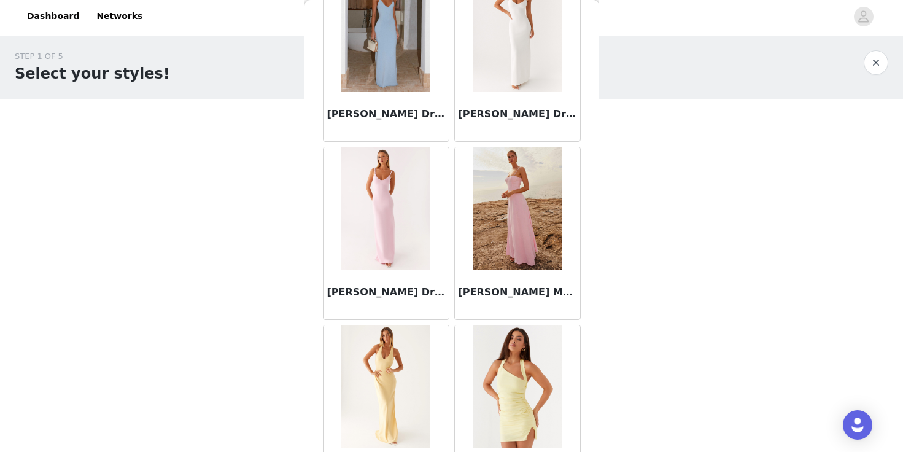
click at [521, 205] on img at bounding box center [517, 208] width 89 height 123
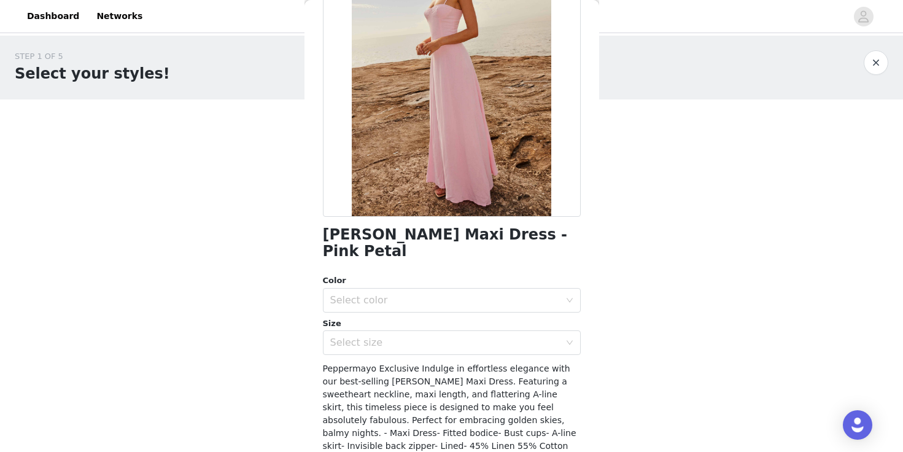
scroll to position [136, 0]
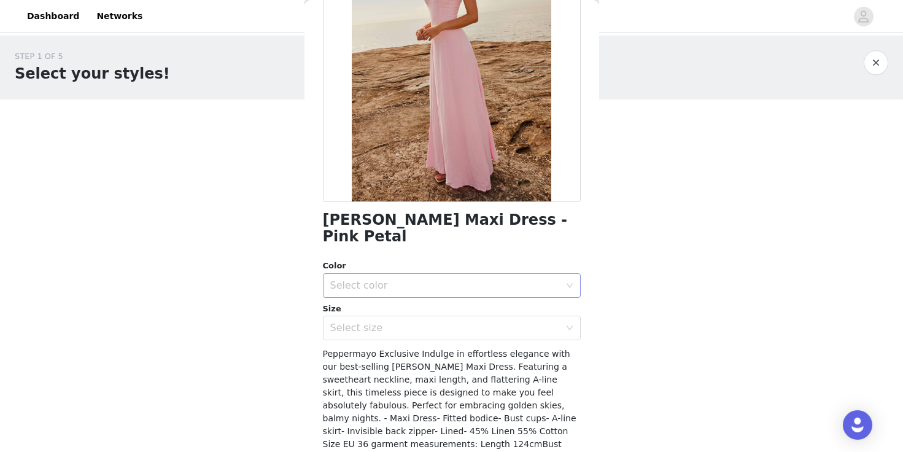
click at [429, 279] on div "Select color" at bounding box center [445, 285] width 230 height 12
click at [440, 298] on li "Pink Petal" at bounding box center [452, 297] width 258 height 20
click at [430, 316] on div "Select size" at bounding box center [447, 327] width 235 height 23
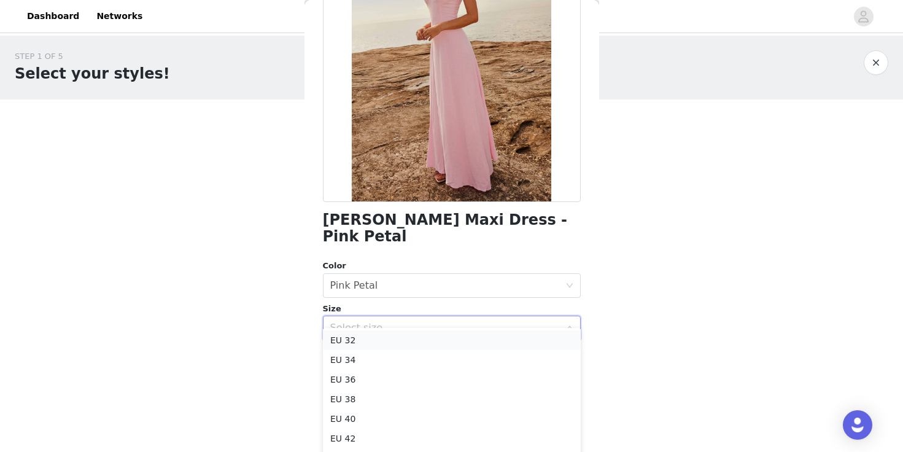
click at [435, 339] on li "EU 32" at bounding box center [452, 340] width 258 height 20
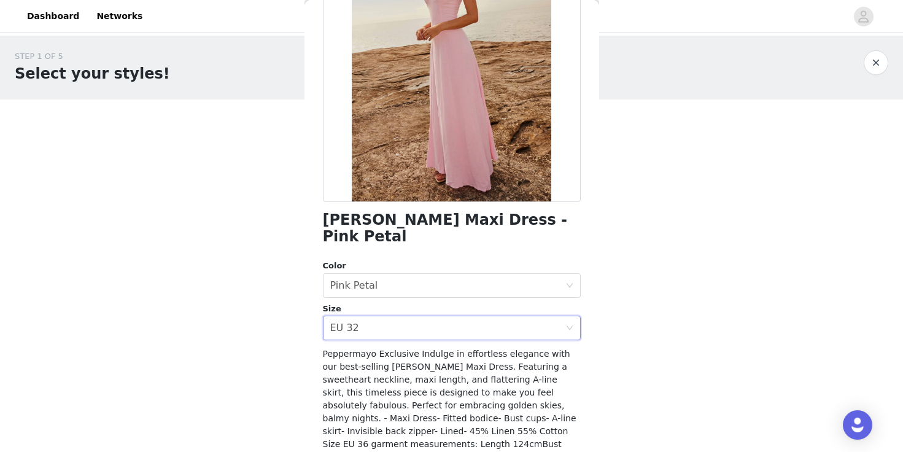
scroll to position [184, 0]
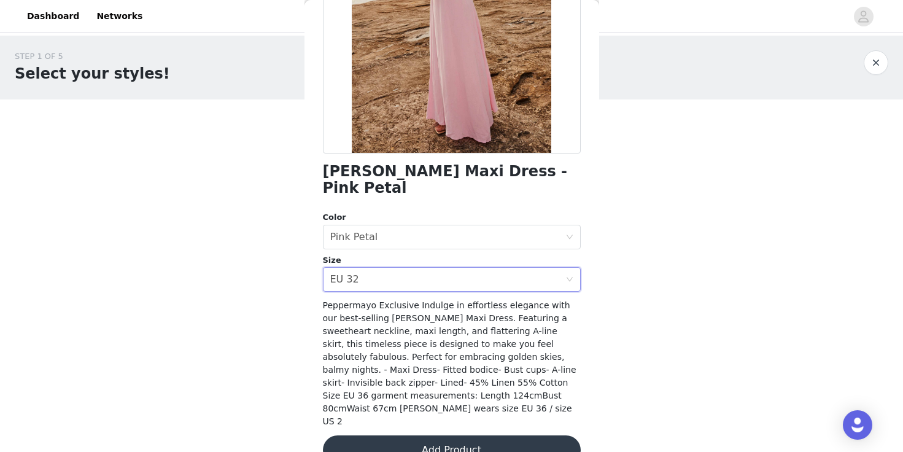
click at [453, 435] on button "Add Product" at bounding box center [452, 449] width 258 height 29
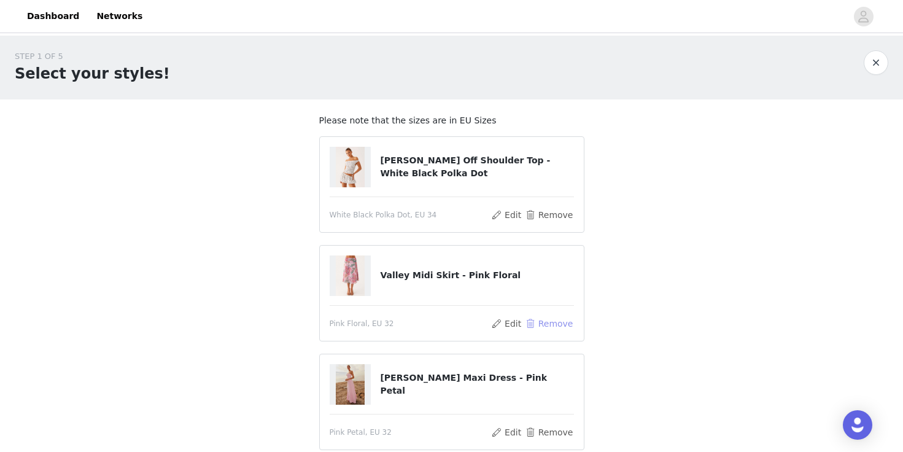
click at [551, 319] on button "Remove" at bounding box center [548, 323] width 49 height 15
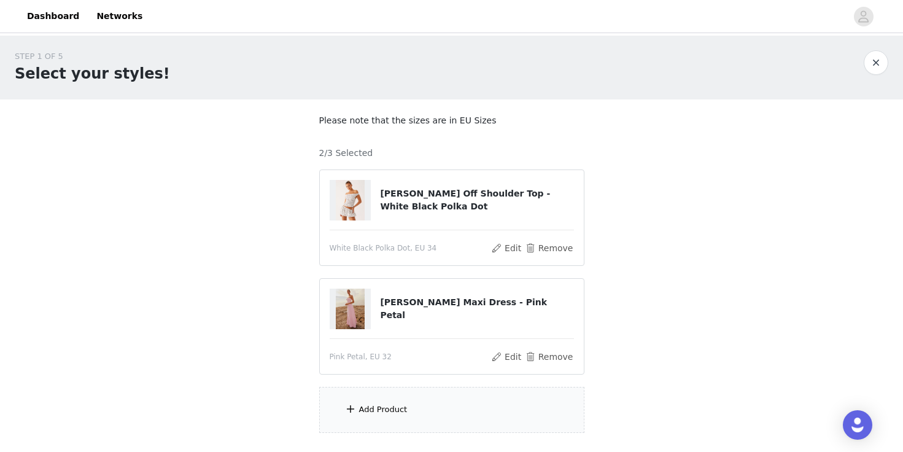
click at [472, 394] on div "Add Product" at bounding box center [451, 410] width 265 height 46
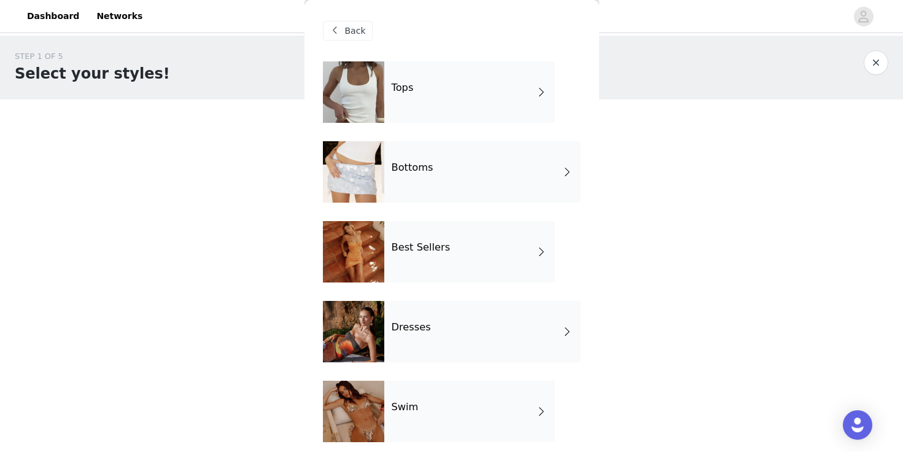
click at [413, 262] on div "Best Sellers" at bounding box center [469, 251] width 171 height 61
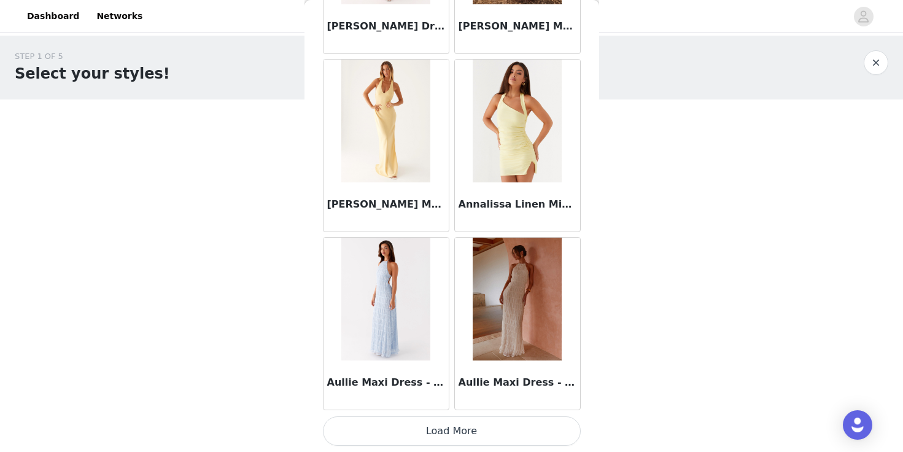
scroll to position [85, 0]
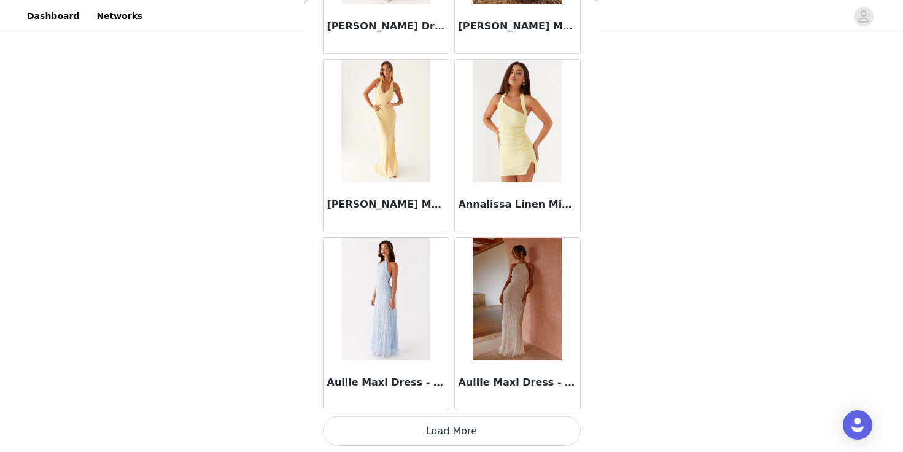
click at [430, 424] on button "Load More" at bounding box center [452, 430] width 258 height 29
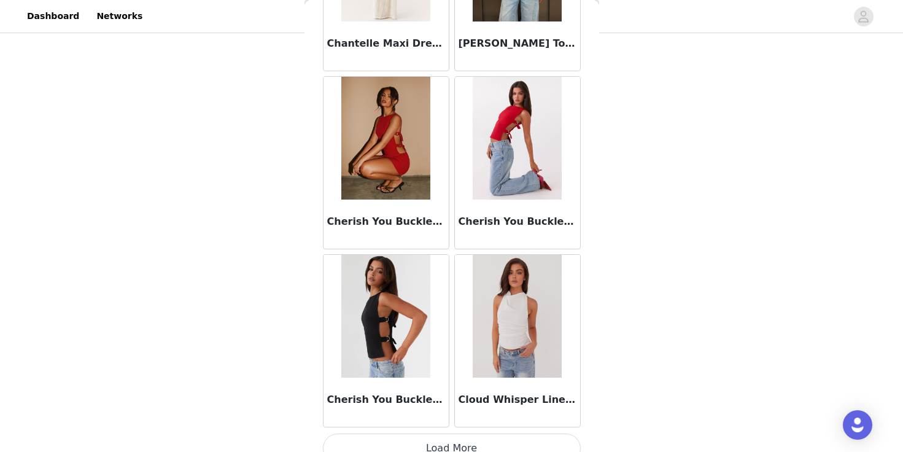
scroll to position [3207, 0]
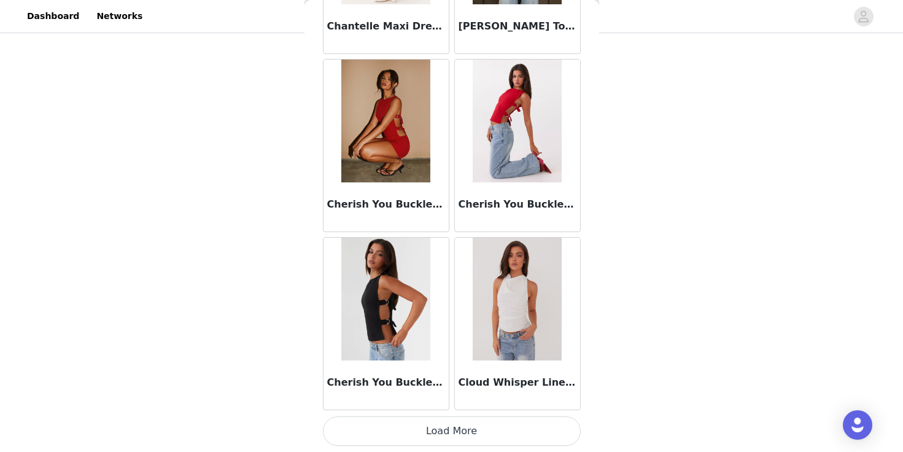
click at [434, 431] on button "Load More" at bounding box center [452, 430] width 258 height 29
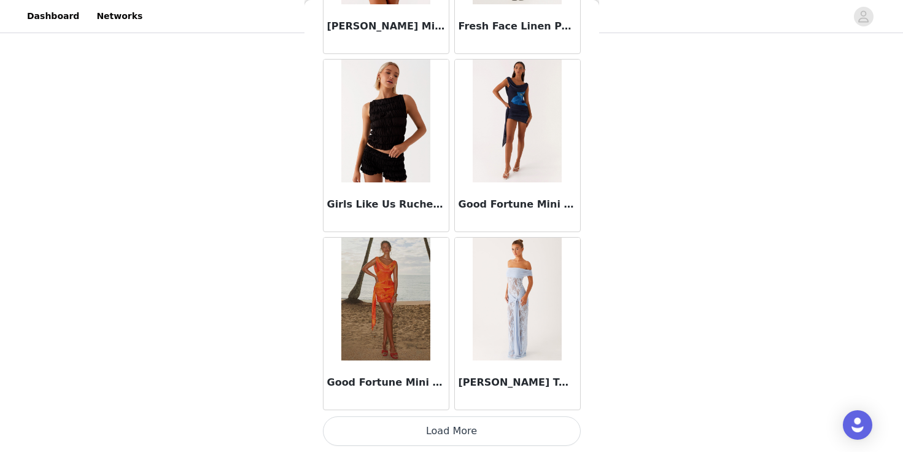
click at [458, 425] on button "Load More" at bounding box center [452, 430] width 258 height 29
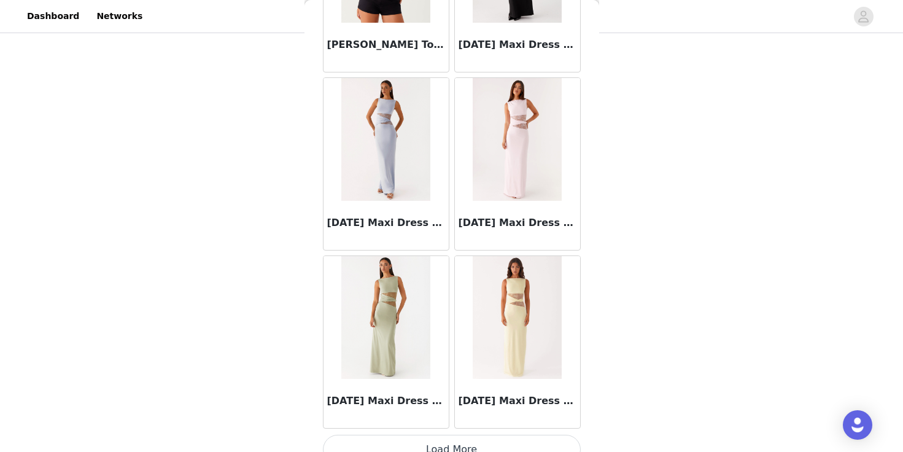
scroll to position [6768, 0]
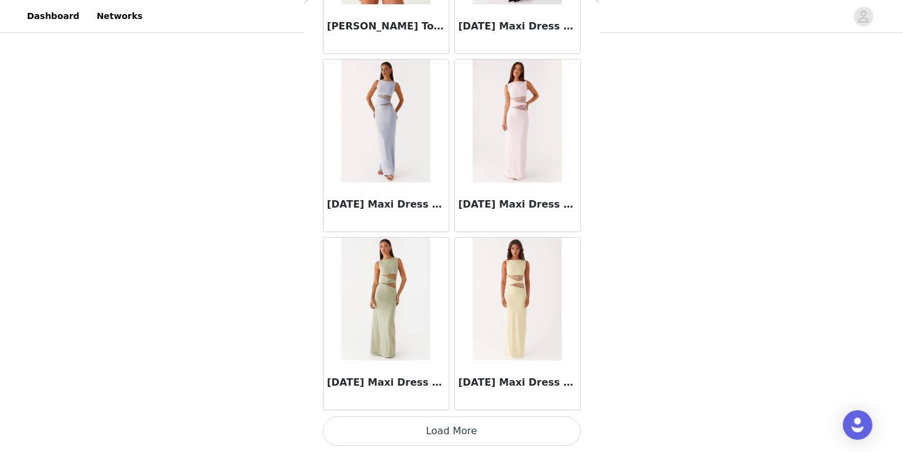
click at [456, 421] on button "Load More" at bounding box center [452, 430] width 258 height 29
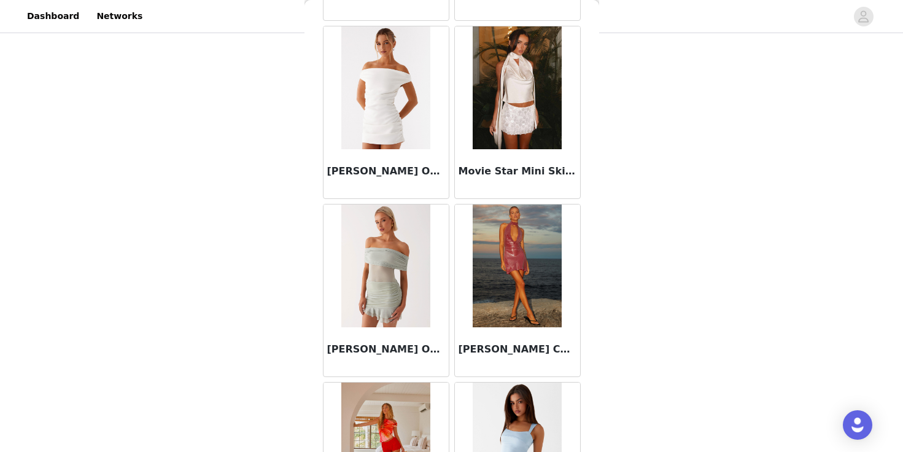
scroll to position [8548, 0]
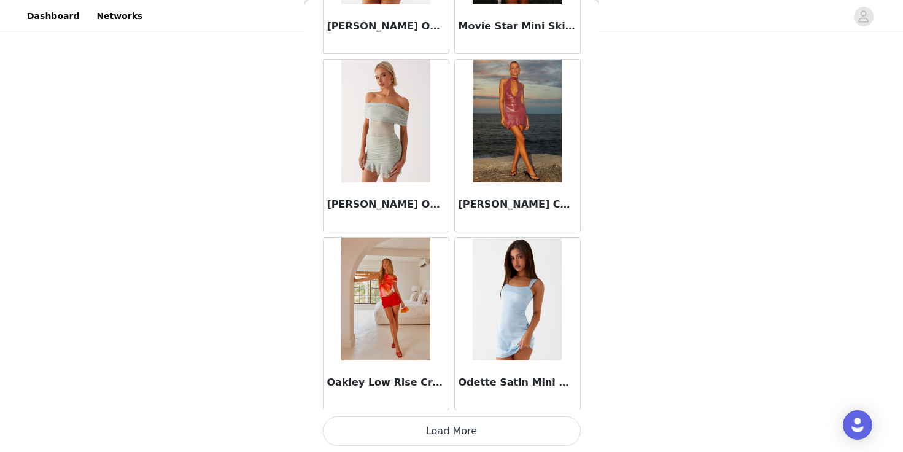
click at [435, 430] on button "Load More" at bounding box center [452, 430] width 258 height 29
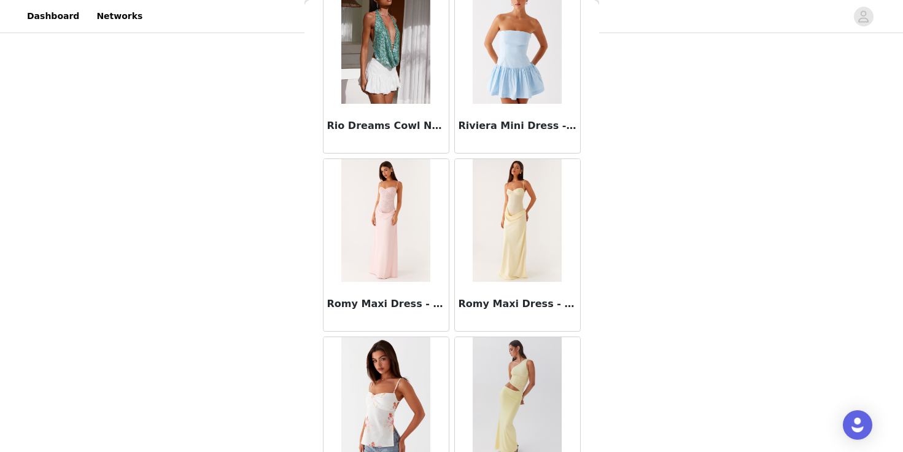
scroll to position [10328, 0]
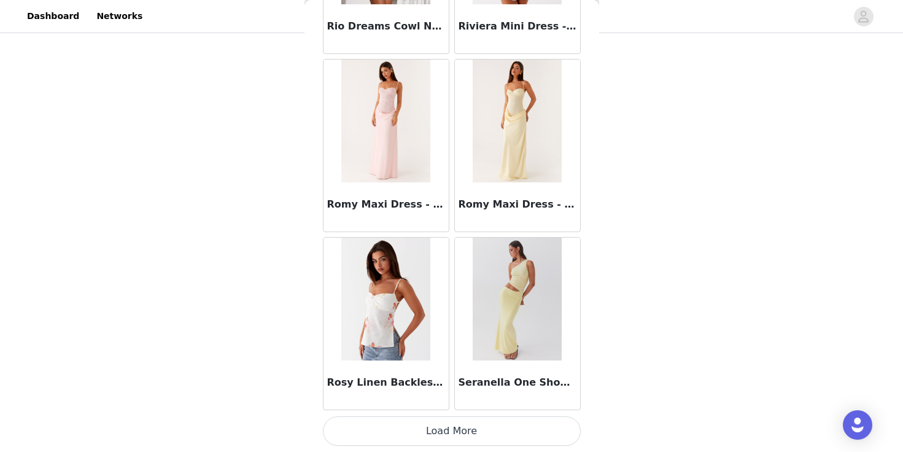
click at [435, 427] on button "Load More" at bounding box center [452, 430] width 258 height 29
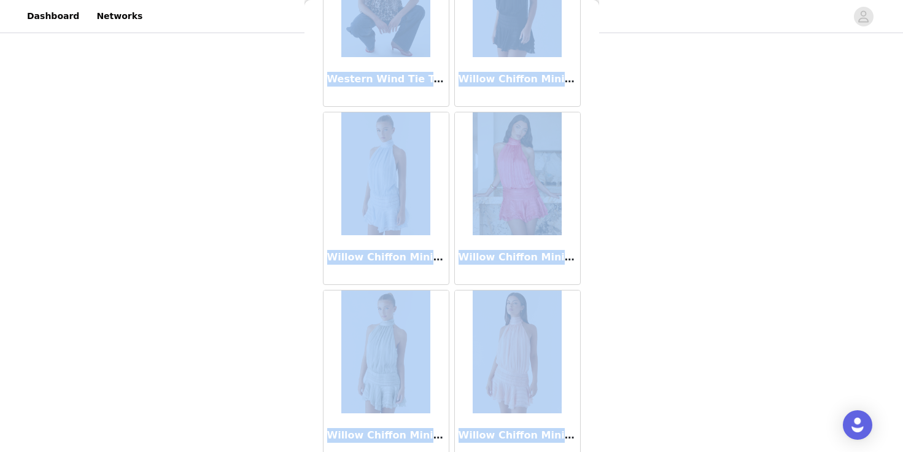
scroll to position [12109, 0]
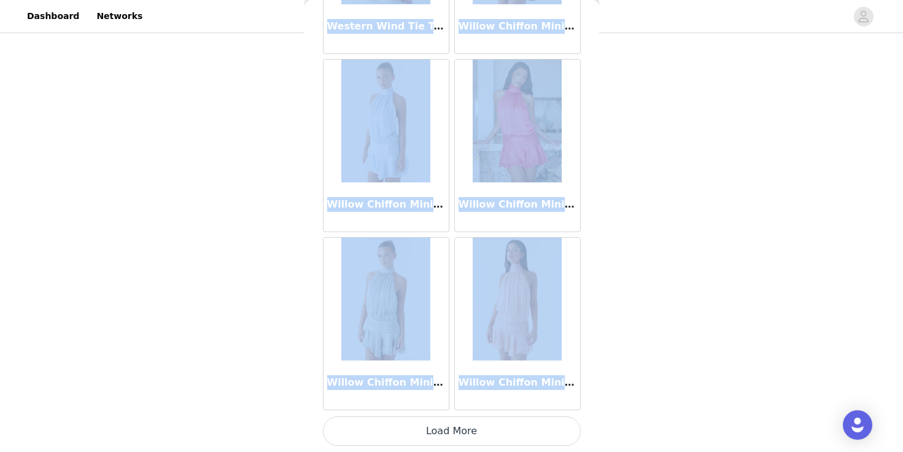
click at [455, 428] on button "Load More" at bounding box center [452, 430] width 258 height 29
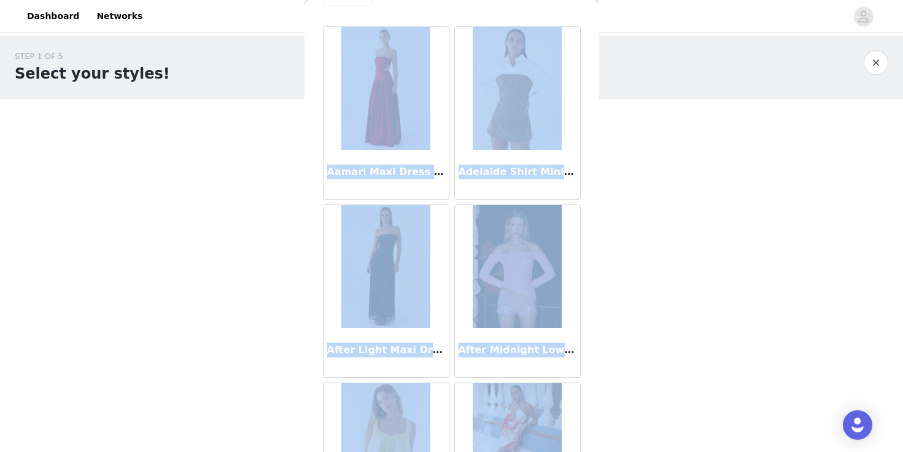
scroll to position [0, 0]
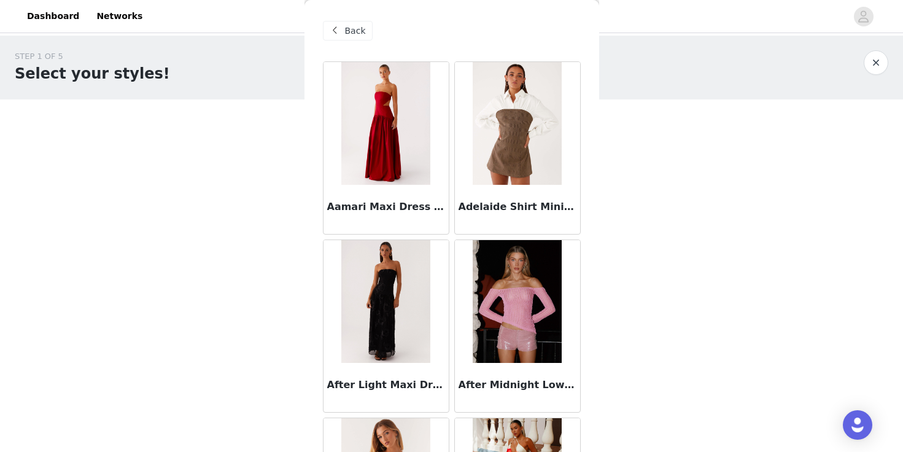
click at [341, 36] on span at bounding box center [335, 30] width 15 height 15
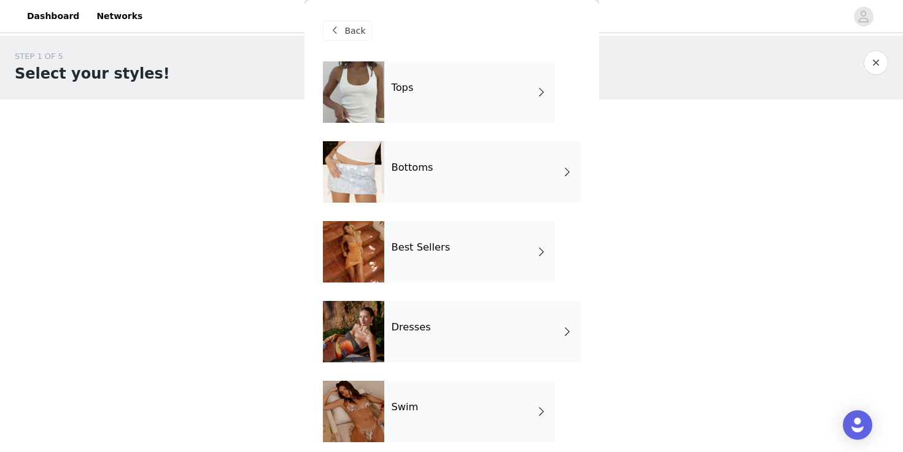
click at [430, 339] on div "Dresses" at bounding box center [482, 331] width 196 height 61
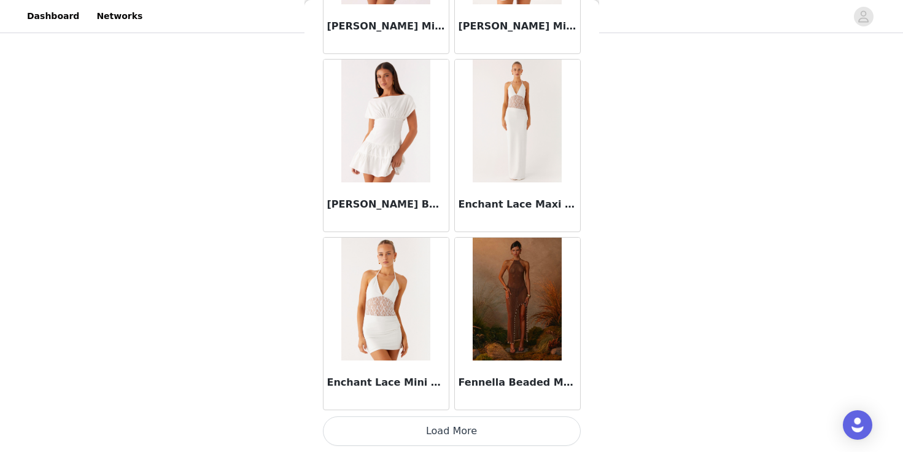
scroll to position [85, 0]
click at [474, 432] on button "Load More" at bounding box center [452, 430] width 258 height 29
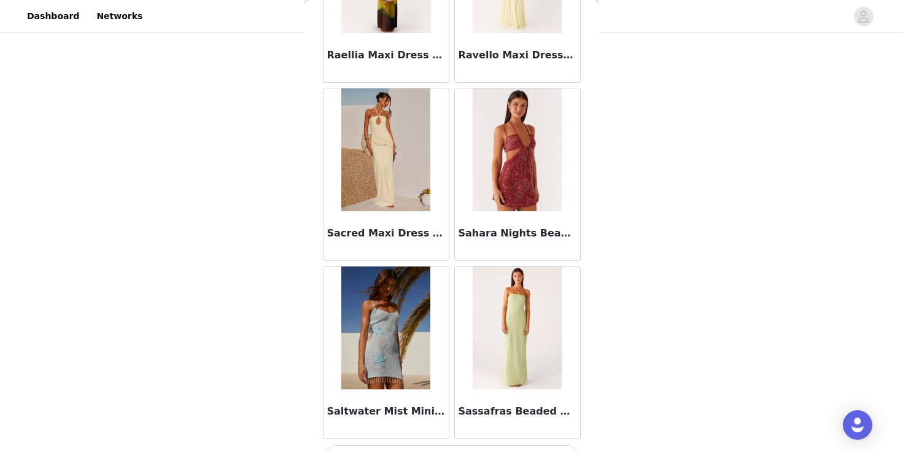
scroll to position [3207, 0]
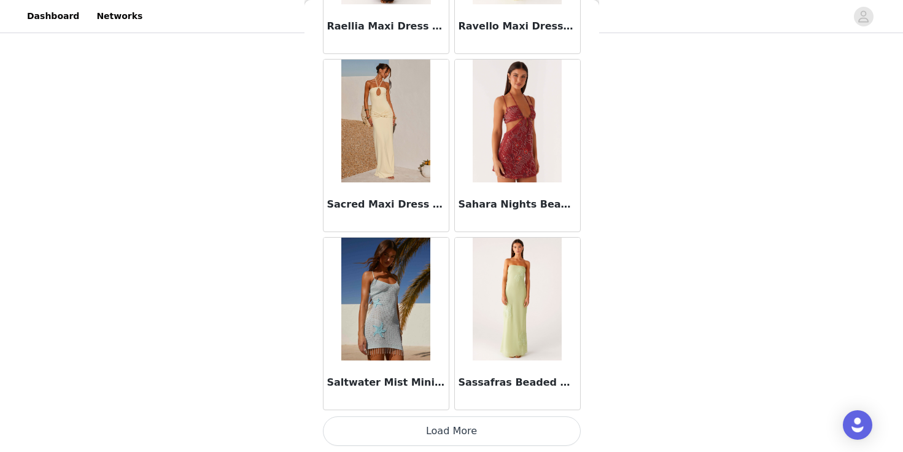
click at [416, 422] on button "Load More" at bounding box center [452, 430] width 258 height 29
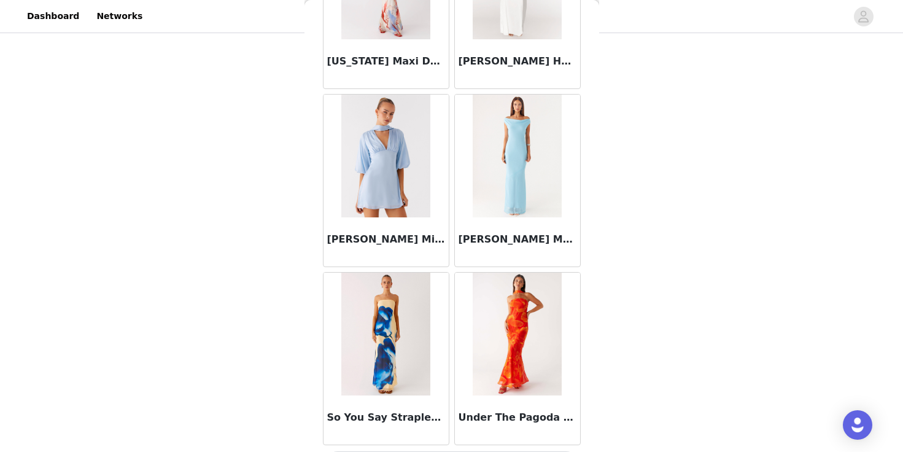
scroll to position [4987, 0]
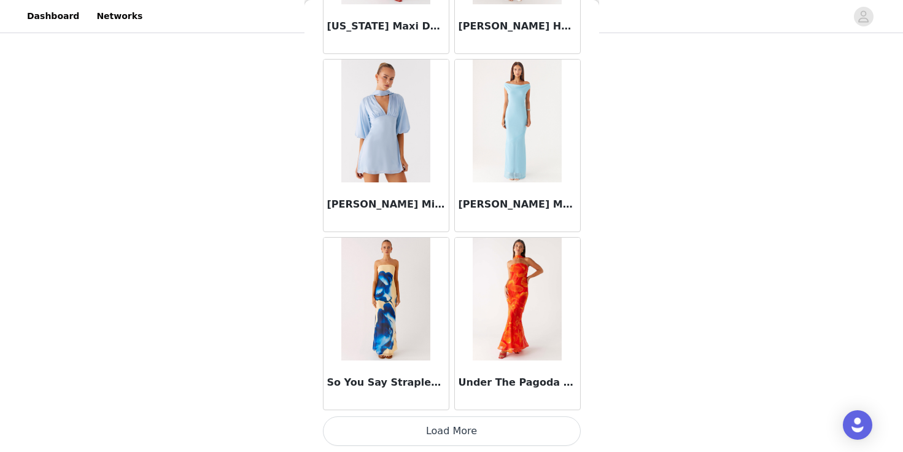
click at [463, 438] on button "Load More" at bounding box center [452, 430] width 258 height 29
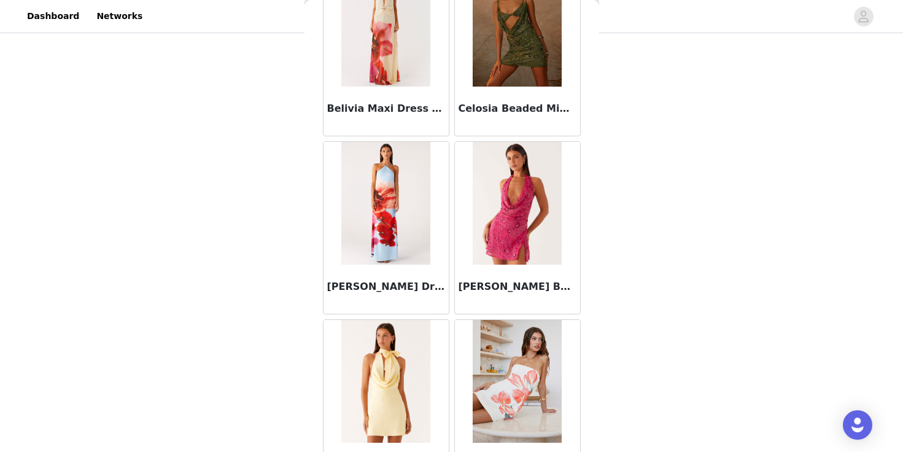
scroll to position [0, 0]
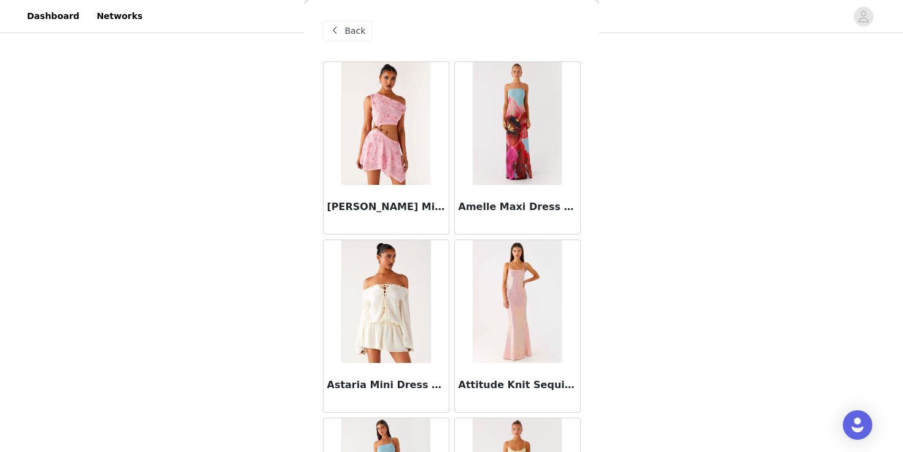
click at [349, 39] on div "Back" at bounding box center [348, 31] width 50 height 20
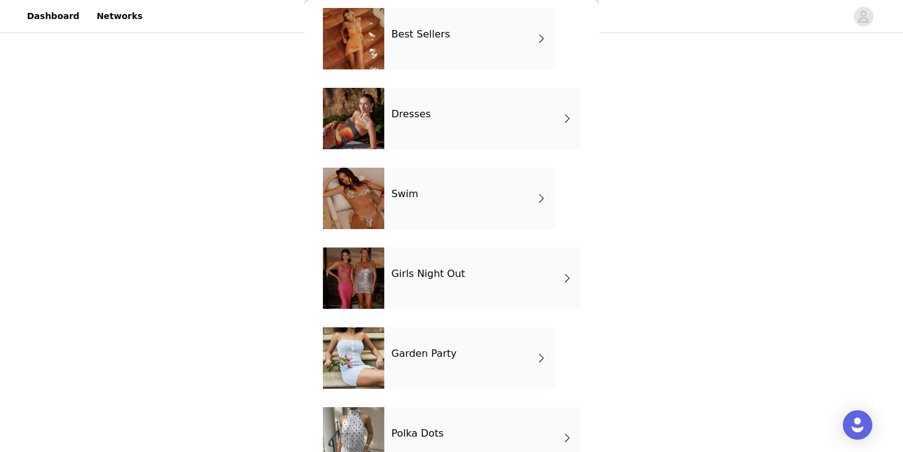
scroll to position [248, 0]
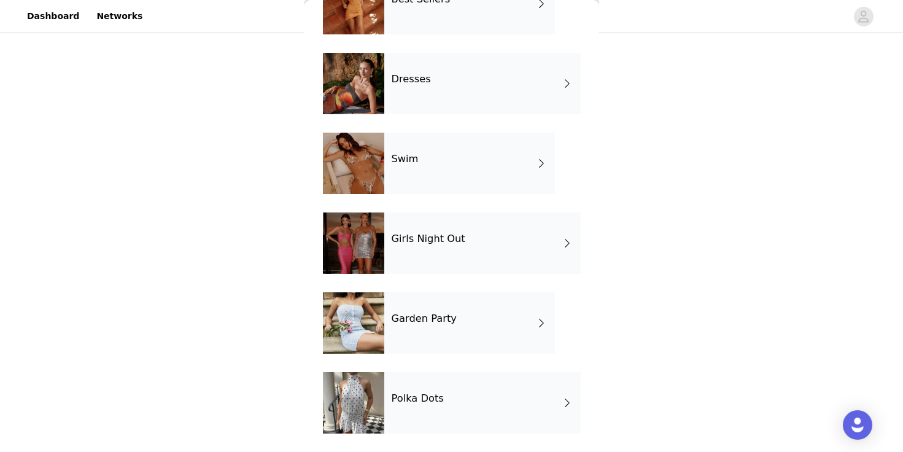
click at [457, 332] on div "Garden Party" at bounding box center [469, 322] width 171 height 61
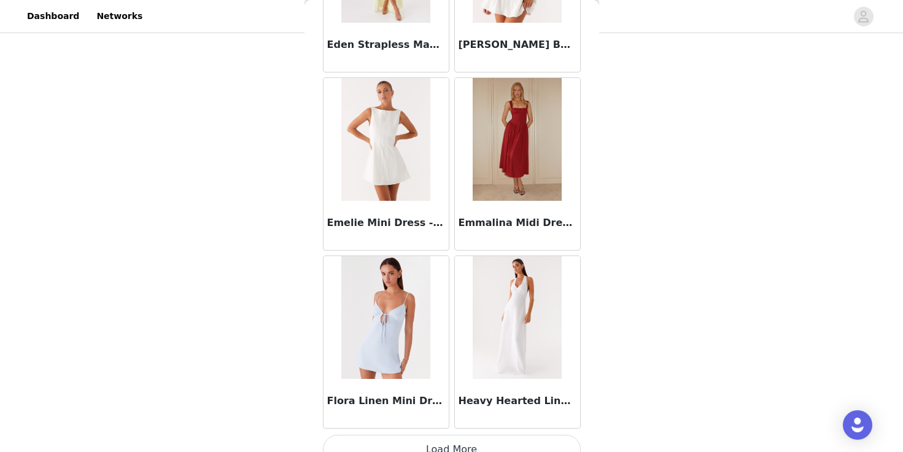
scroll to position [1427, 0]
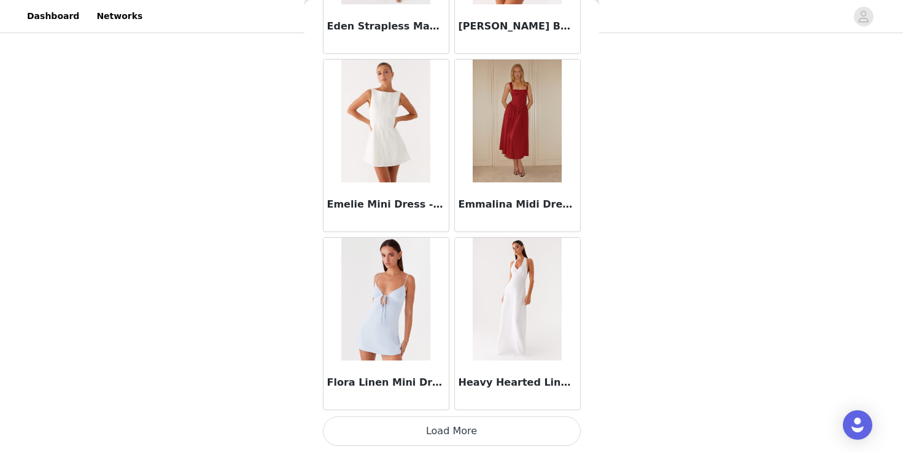
click at [480, 430] on button "Load More" at bounding box center [452, 430] width 258 height 29
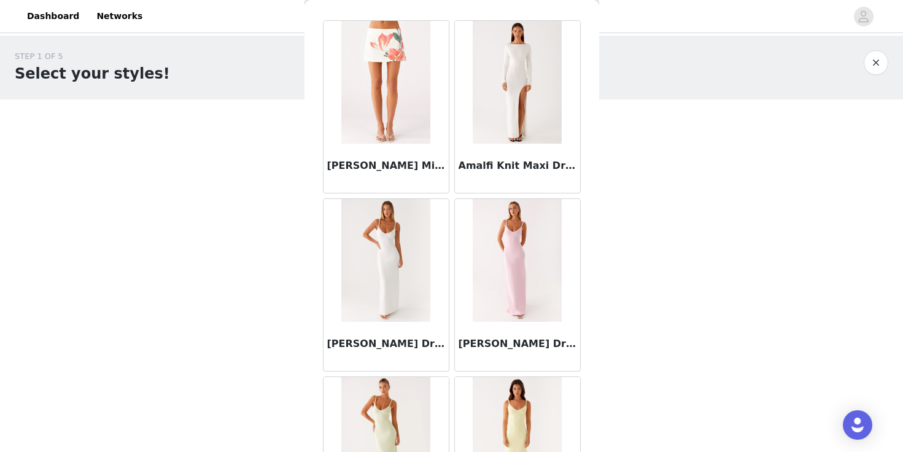
scroll to position [0, 0]
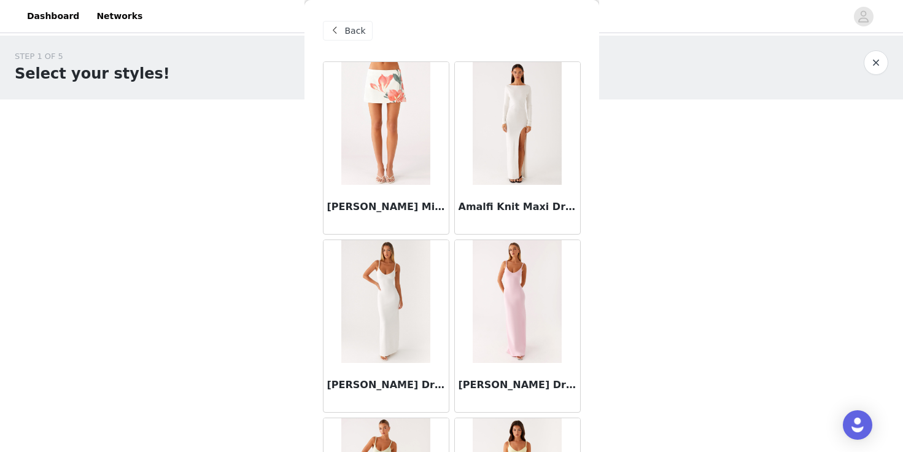
click at [352, 23] on div "Back" at bounding box center [348, 31] width 50 height 20
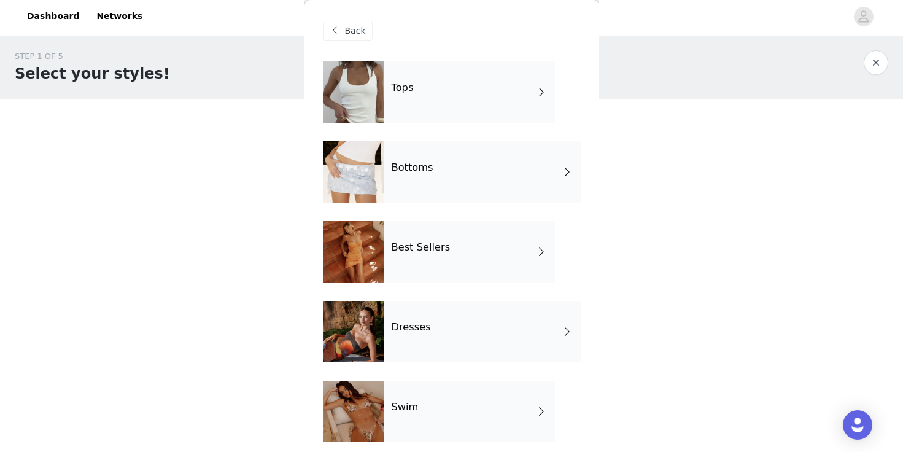
click at [349, 30] on span "Back" at bounding box center [355, 31] width 21 height 13
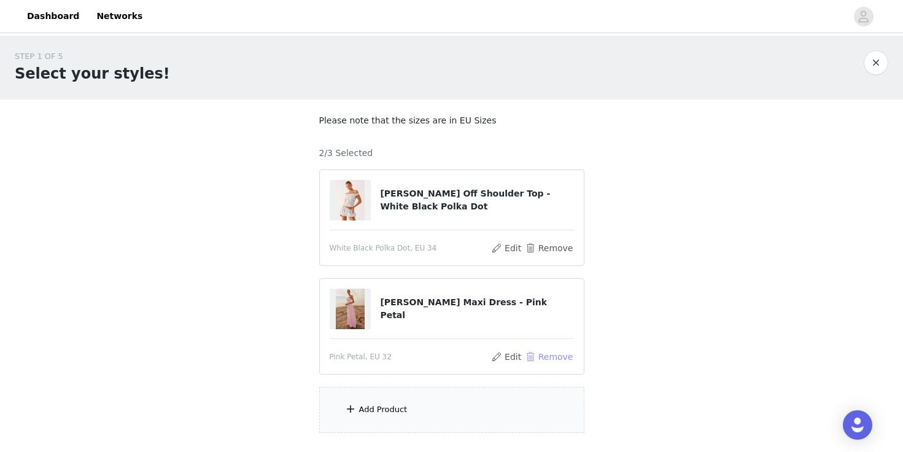
click at [547, 358] on button "Remove" at bounding box center [548, 356] width 49 height 15
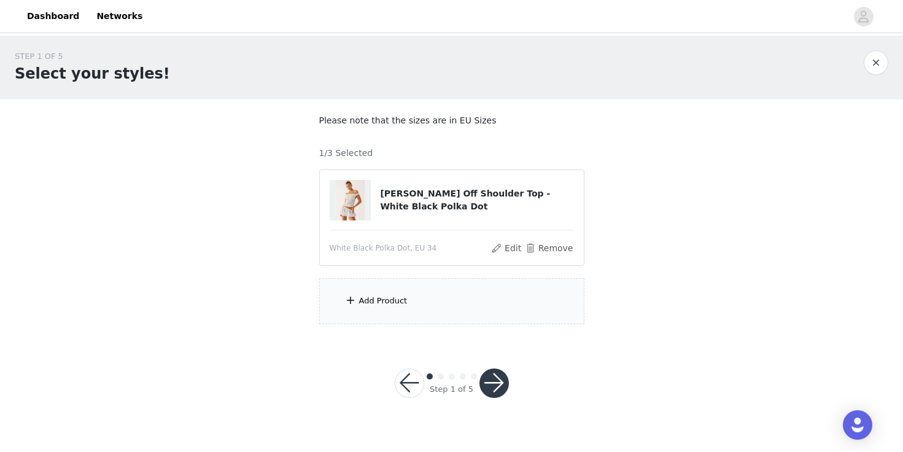
click at [433, 297] on div "Add Product" at bounding box center [451, 301] width 265 height 46
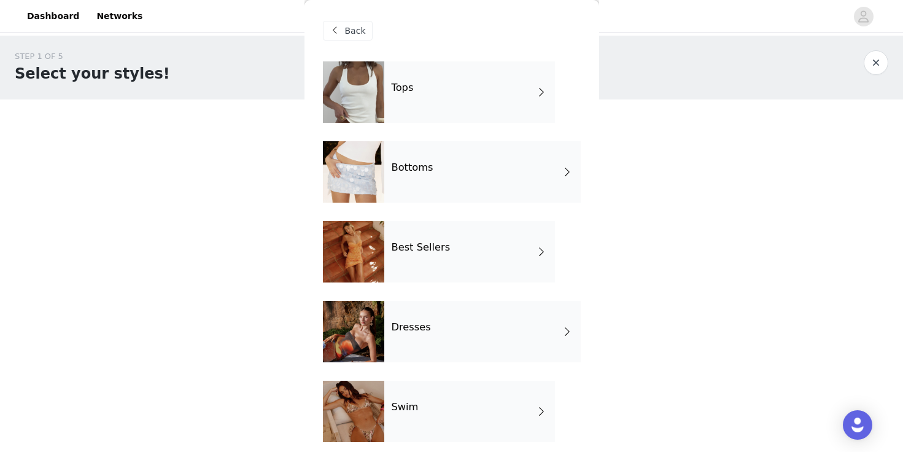
click at [429, 151] on div "Bottoms" at bounding box center [482, 171] width 196 height 61
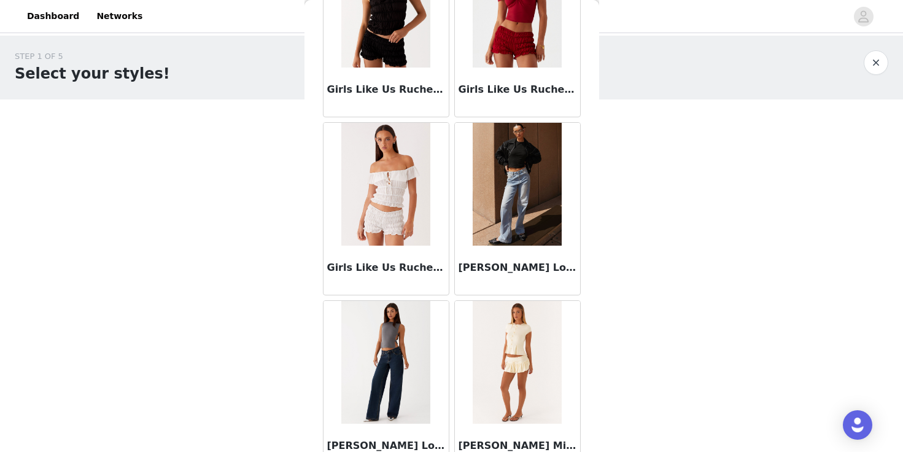
scroll to position [1374, 0]
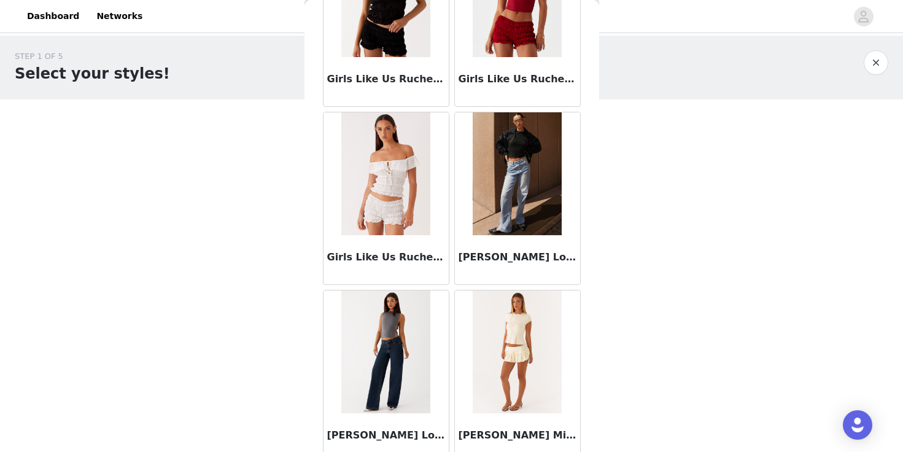
click at [497, 162] on img at bounding box center [517, 173] width 89 height 123
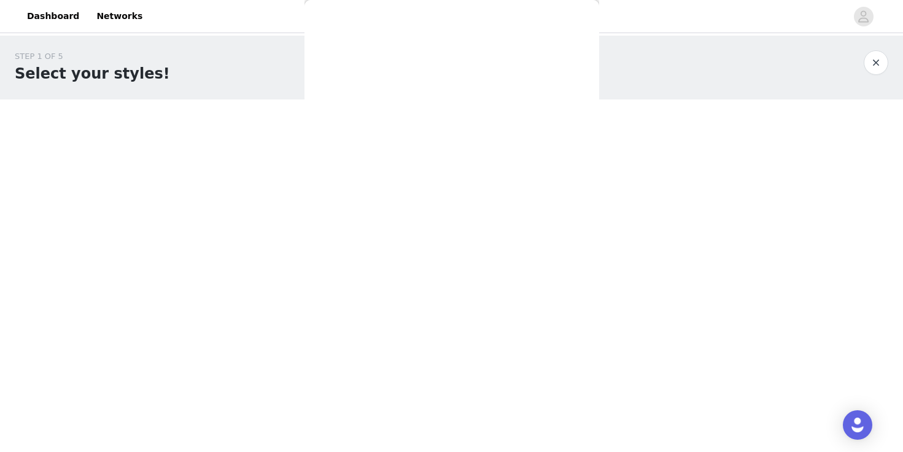
scroll to position [0, 0]
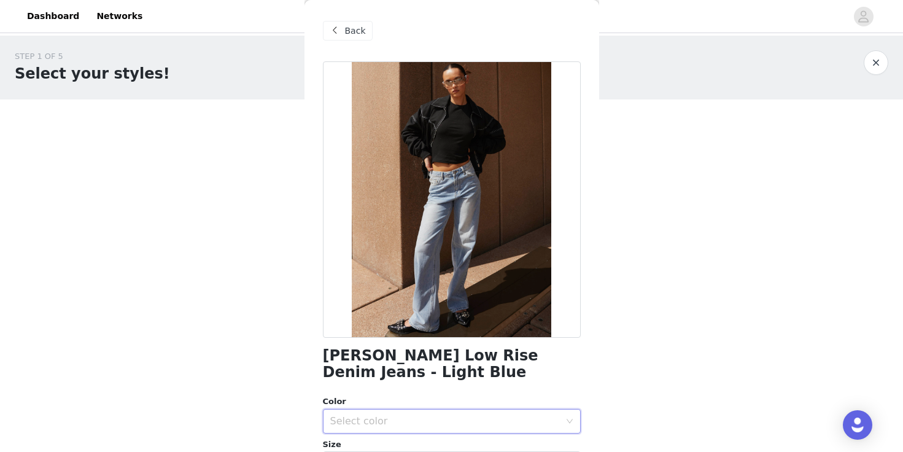
click at [439, 412] on div "Select color" at bounding box center [447, 420] width 235 height 23
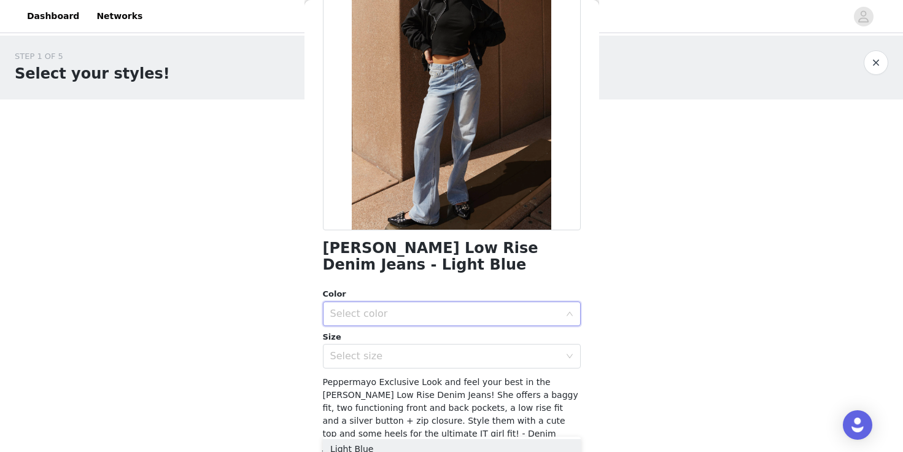
scroll to position [130, 0]
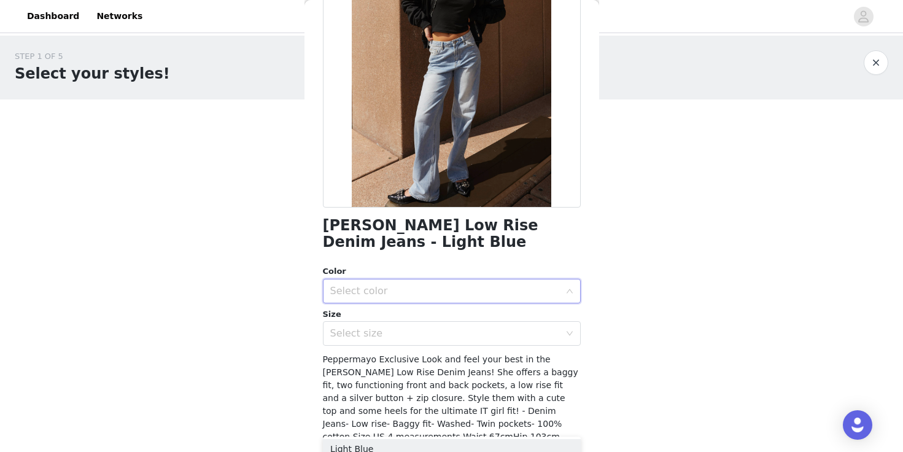
click at [373, 301] on div "Select color" at bounding box center [447, 290] width 235 height 23
click at [357, 285] on div "Select color" at bounding box center [445, 291] width 230 height 12
click at [359, 318] on li "Light Blue" at bounding box center [452, 319] width 258 height 20
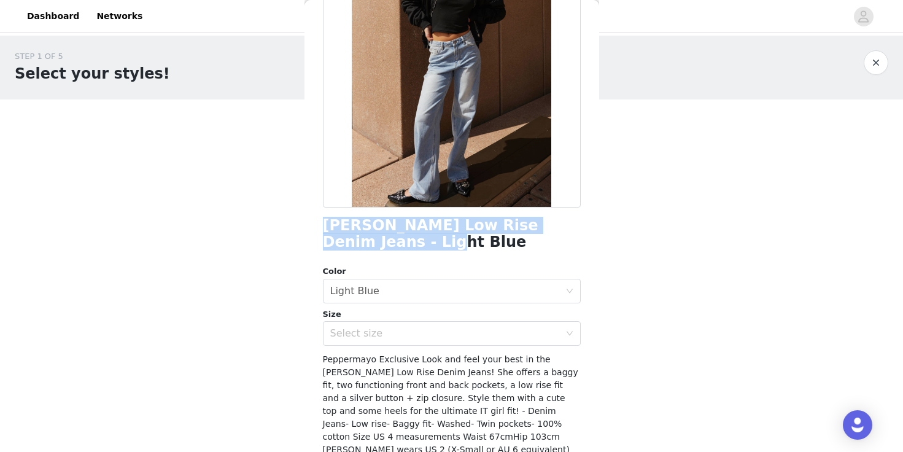
drag, startPoint x: 325, startPoint y: 227, endPoint x: 358, endPoint y: 239, distance: 35.0
click at [358, 239] on h1 "[PERSON_NAME] Low Rise Denim Jeans - Light Blue" at bounding box center [452, 233] width 258 height 33
copy h1 "[PERSON_NAME] Low Rise Denim Jeans - Light Blue"
click at [351, 333] on div "Select size" at bounding box center [445, 333] width 230 height 12
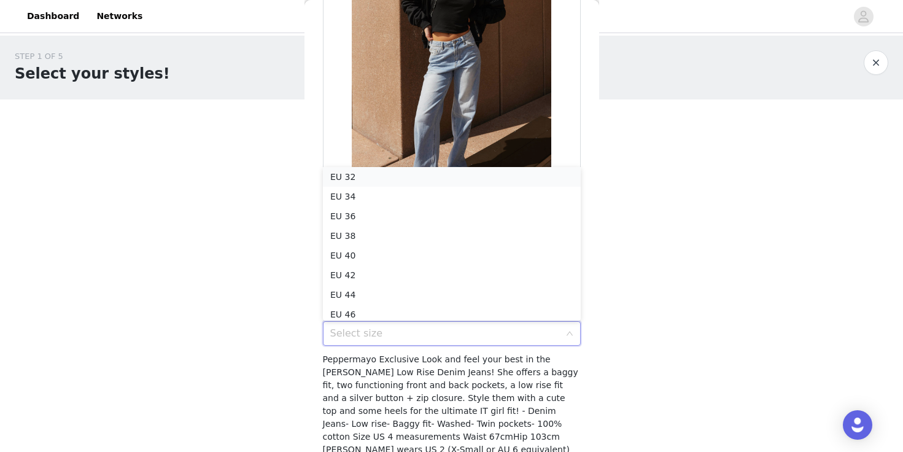
scroll to position [0, 0]
click at [339, 184] on li "EU 32" at bounding box center [452, 179] width 258 height 20
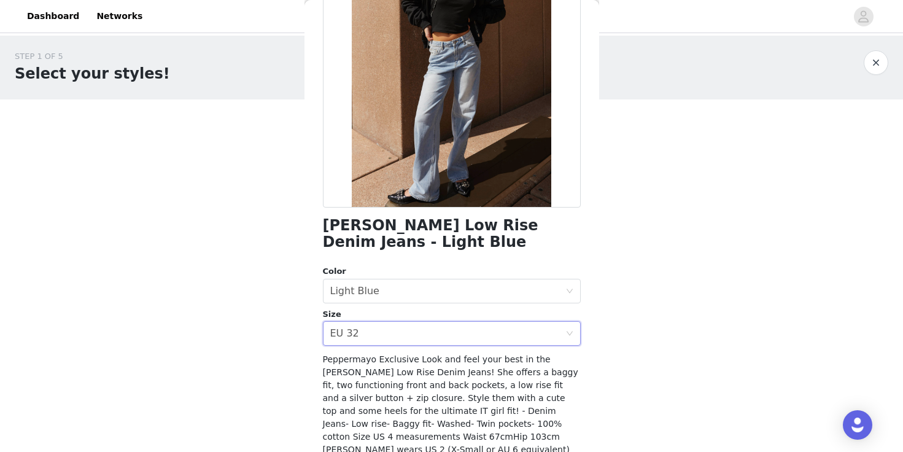
click at [401, 266] on div "Color" at bounding box center [452, 271] width 258 height 12
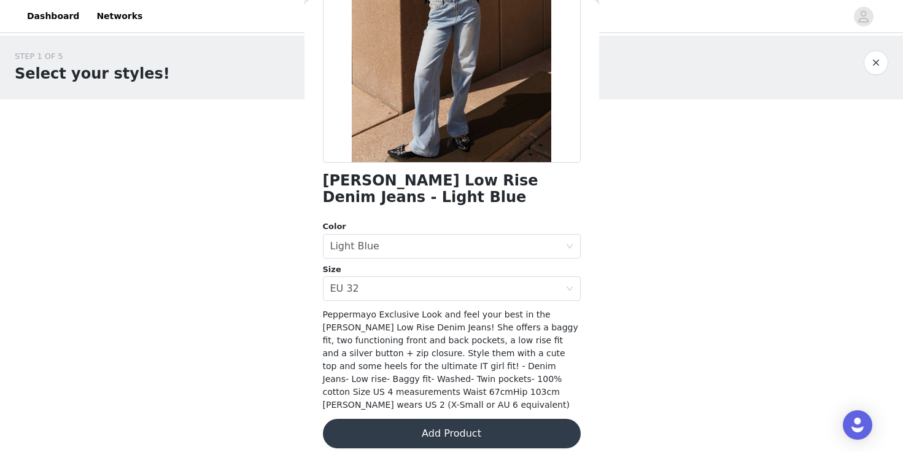
click at [386, 419] on button "Add Product" at bounding box center [452, 433] width 258 height 29
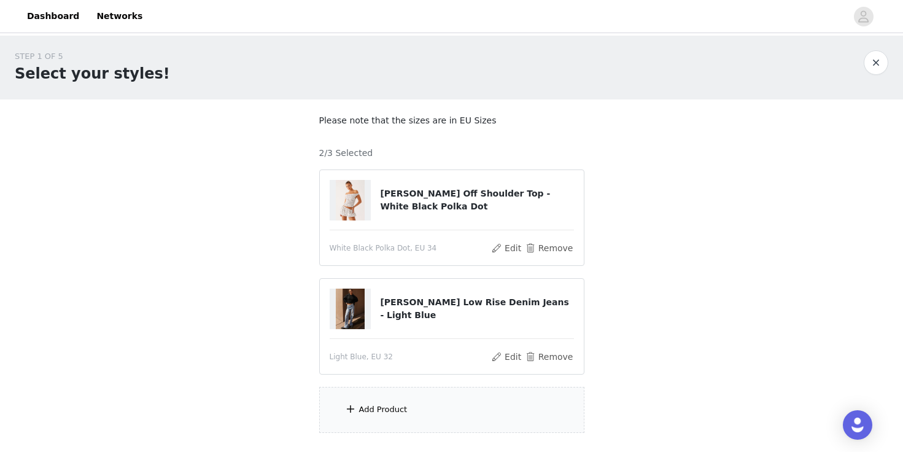
click at [386, 413] on div "Add Product" at bounding box center [383, 409] width 48 height 12
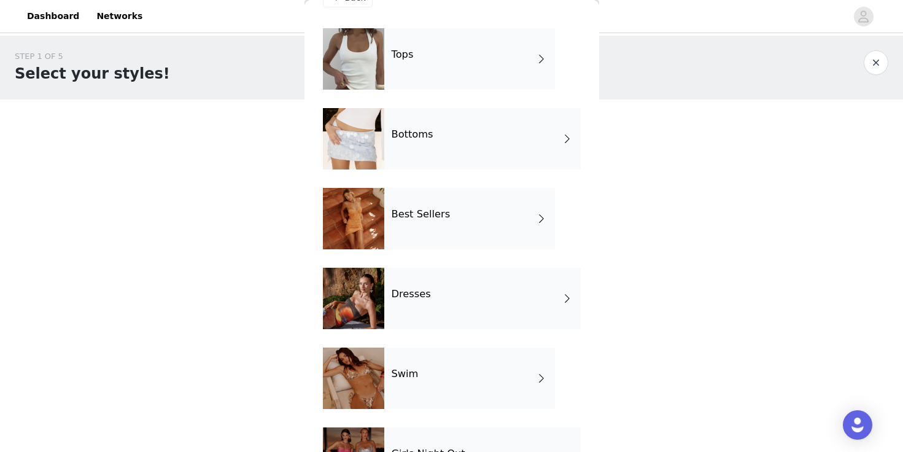
scroll to position [23, 0]
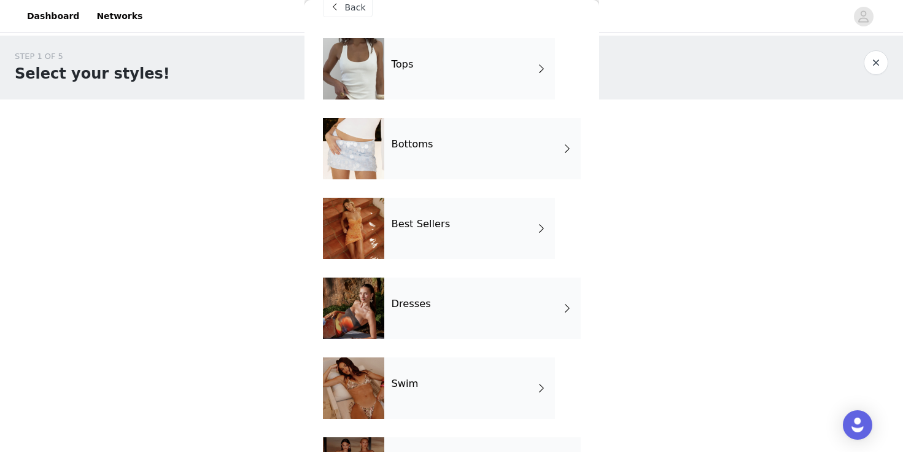
click at [434, 148] on div "Bottoms" at bounding box center [482, 148] width 196 height 61
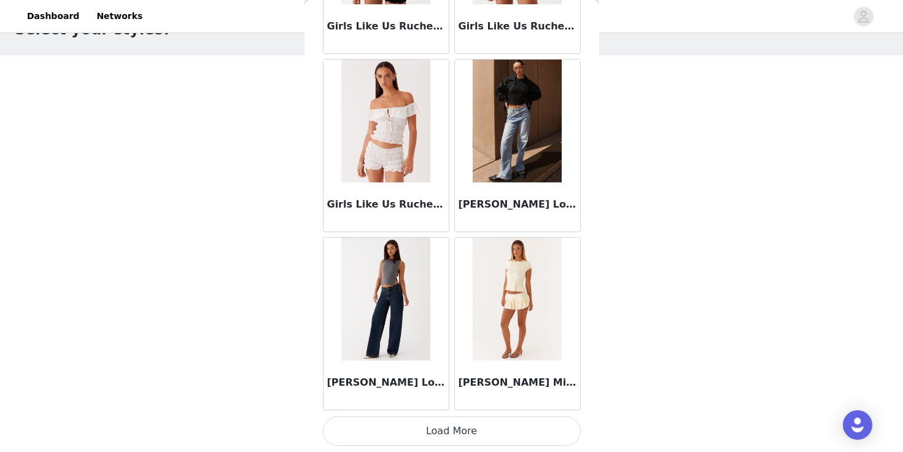
scroll to position [85, 0]
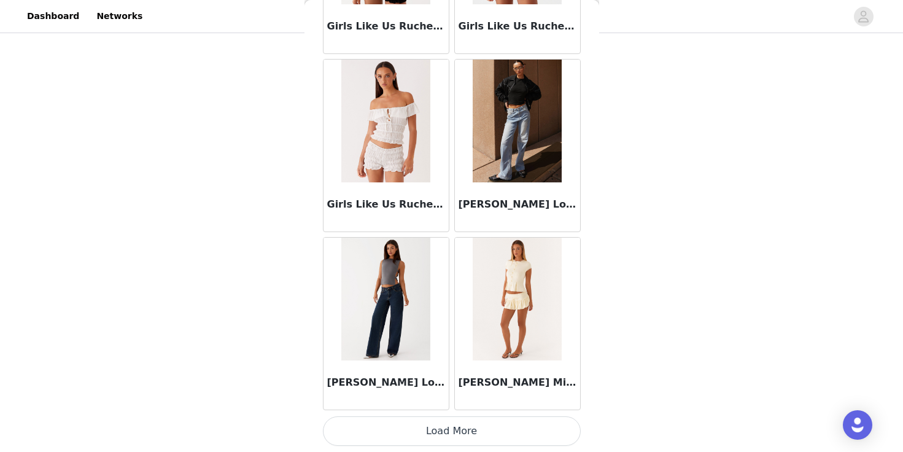
click at [438, 430] on button "Load More" at bounding box center [452, 430] width 258 height 29
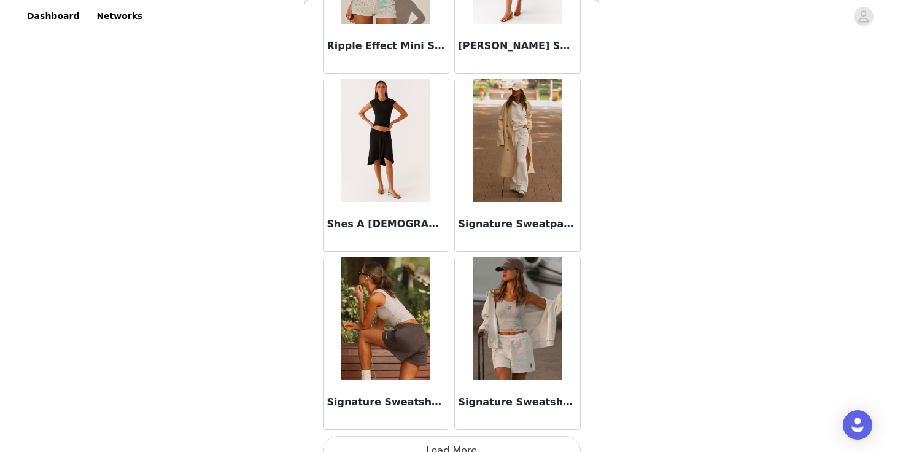
scroll to position [3207, 0]
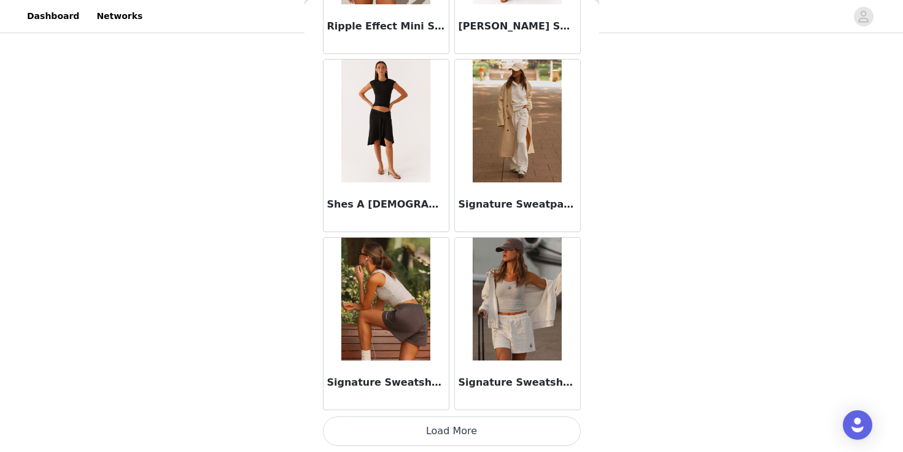
click at [417, 434] on button "Load More" at bounding box center [452, 430] width 258 height 29
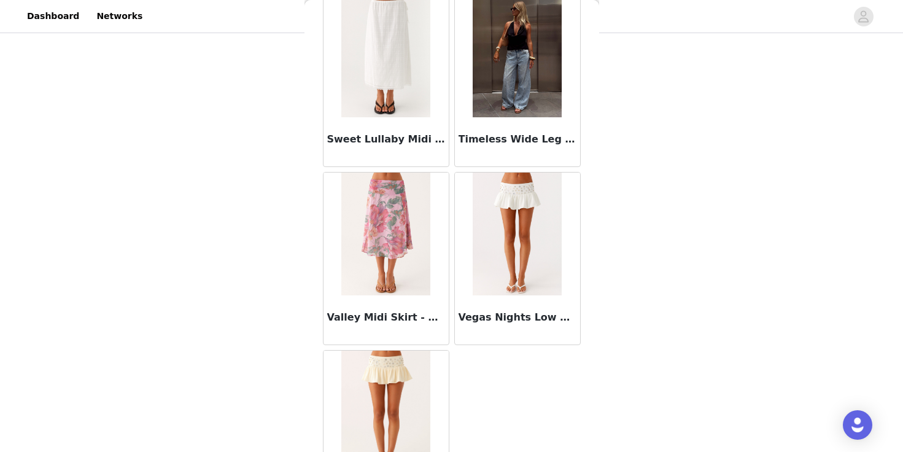
scroll to position [3809, 0]
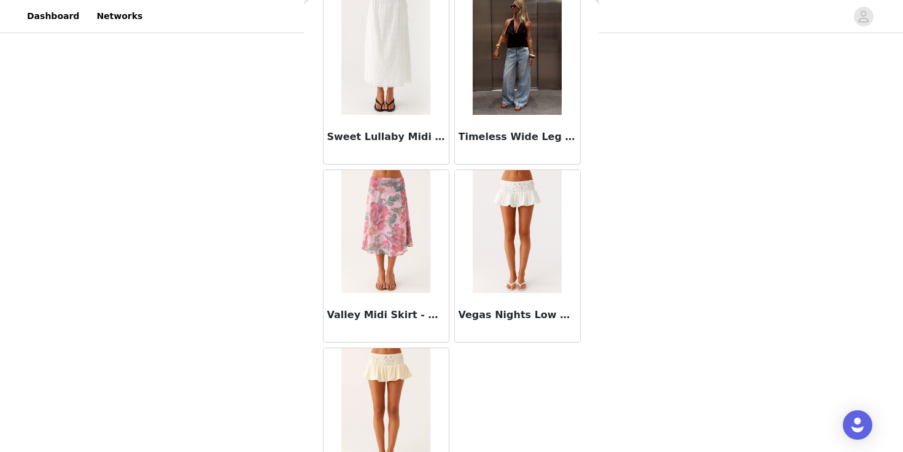
click at [375, 303] on div "Valley Midi Skirt - Pink Floral" at bounding box center [386, 317] width 125 height 49
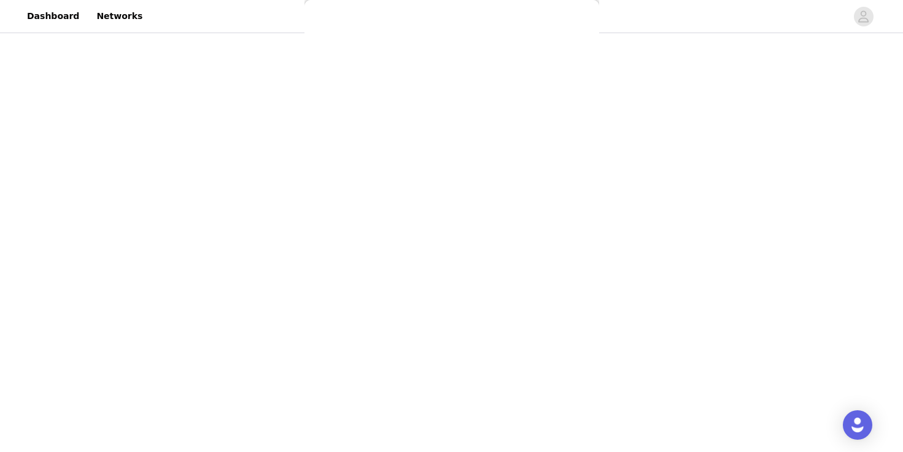
scroll to position [197, 0]
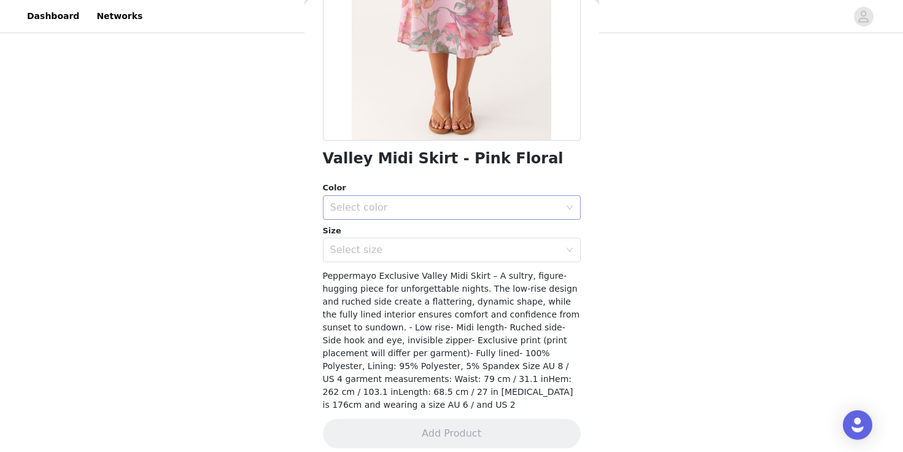
click at [419, 201] on div "Select color" at bounding box center [447, 207] width 235 height 23
click at [416, 238] on li "Pink Floral" at bounding box center [452, 236] width 258 height 20
click at [416, 239] on div "Select size" at bounding box center [452, 250] width 258 height 25
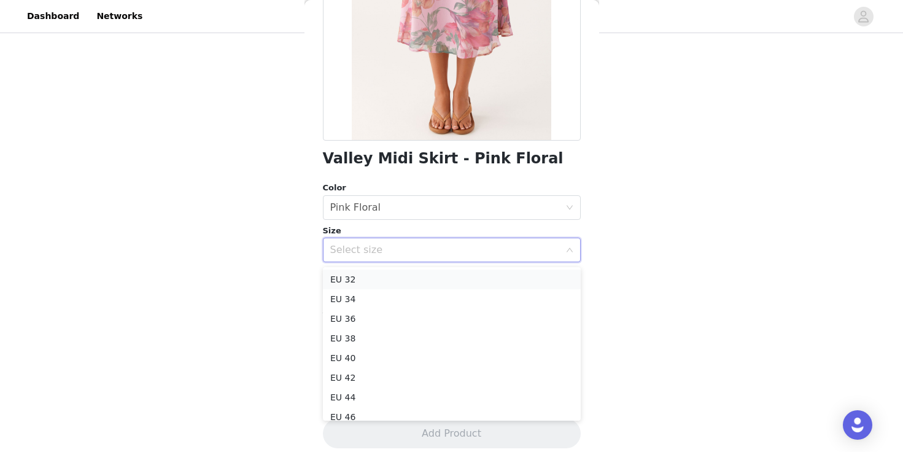
click at [411, 279] on li "EU 32" at bounding box center [452, 280] width 258 height 20
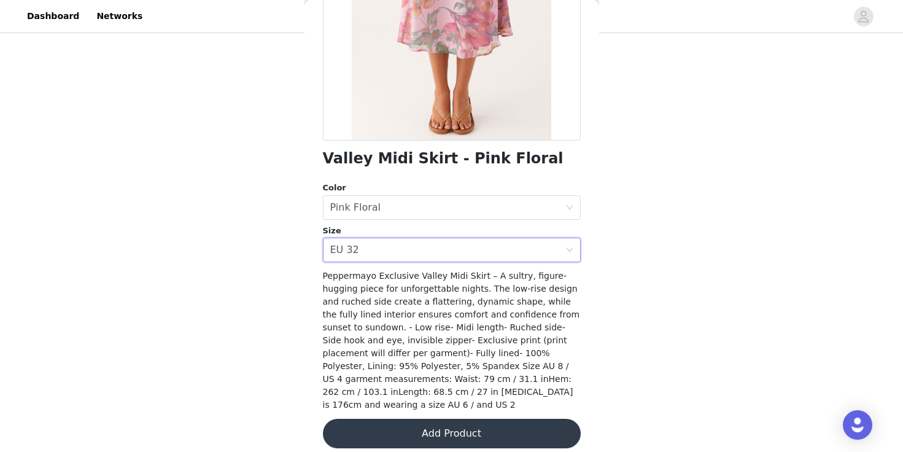
click at [399, 419] on button "Add Product" at bounding box center [452, 433] width 258 height 29
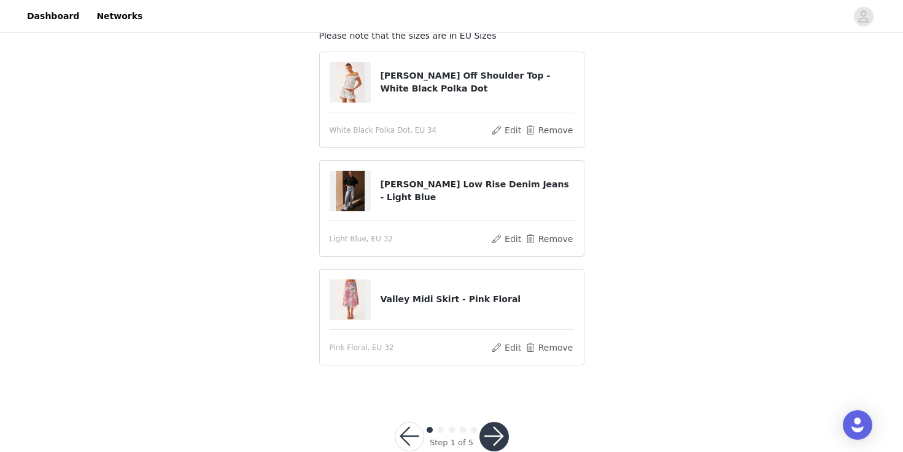
click at [493, 443] on button "button" at bounding box center [493, 436] width 29 height 29
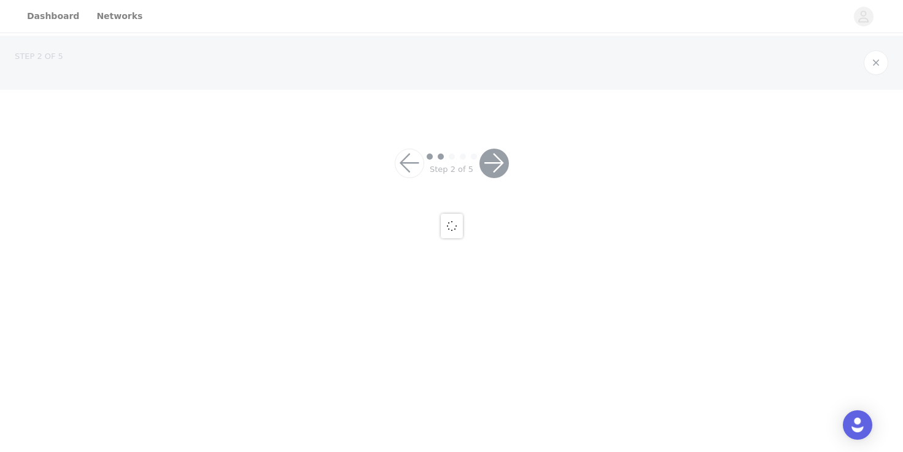
click at [493, 443] on div at bounding box center [451, 226] width 903 height 452
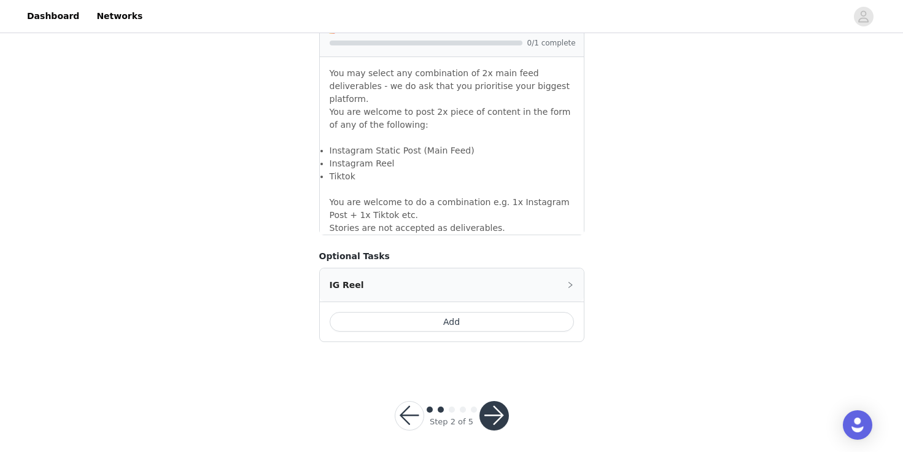
scroll to position [1139, 0]
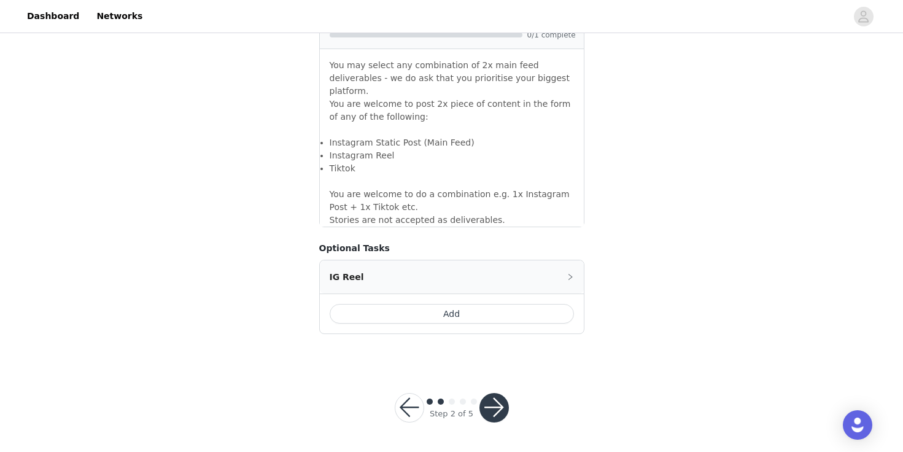
click at [465, 311] on button "Add" at bounding box center [452, 314] width 244 height 20
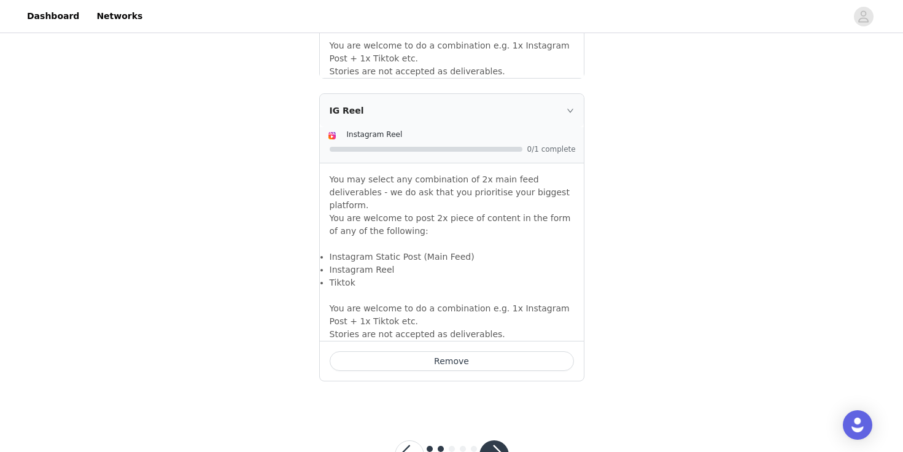
scroll to position [1322, 0]
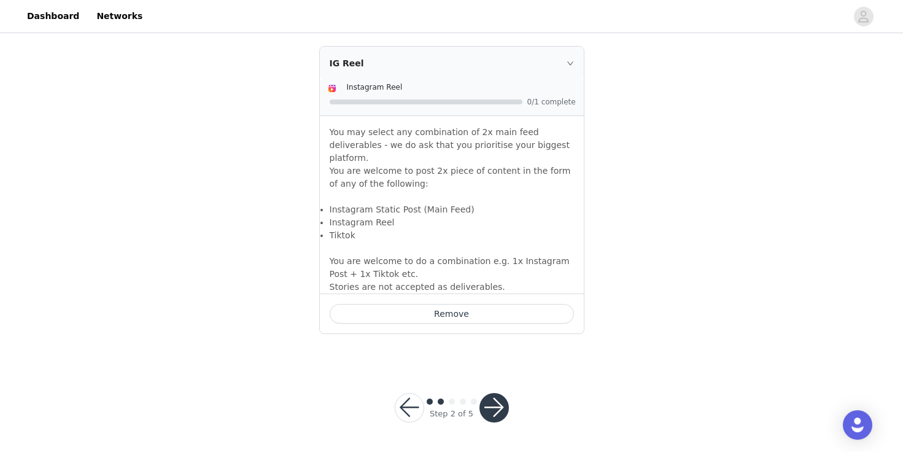
click at [503, 400] on button "button" at bounding box center [493, 407] width 29 height 29
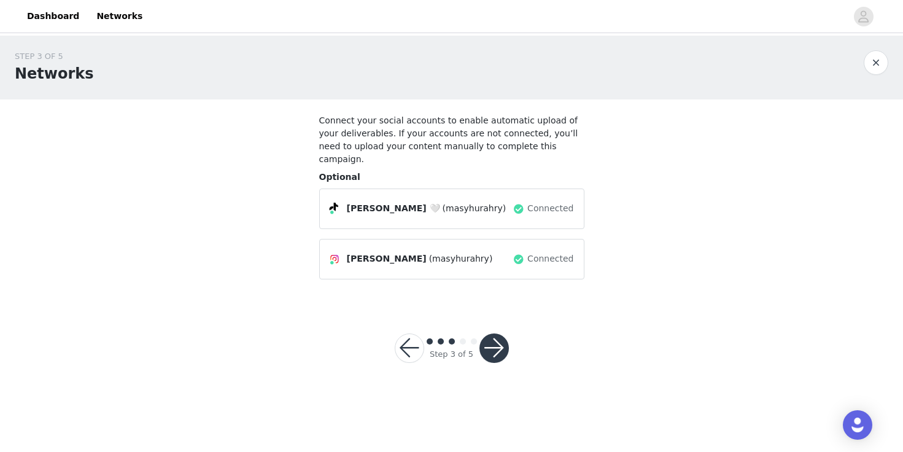
click at [497, 333] on button "button" at bounding box center [493, 347] width 29 height 29
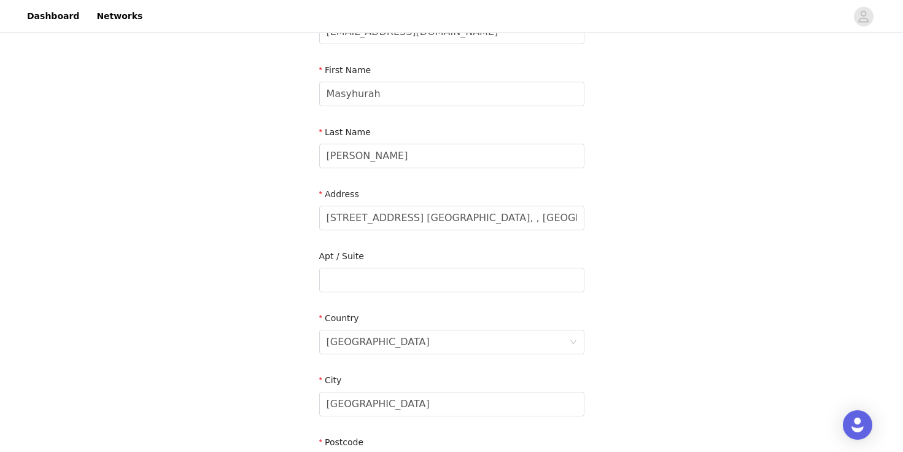
scroll to position [145, 0]
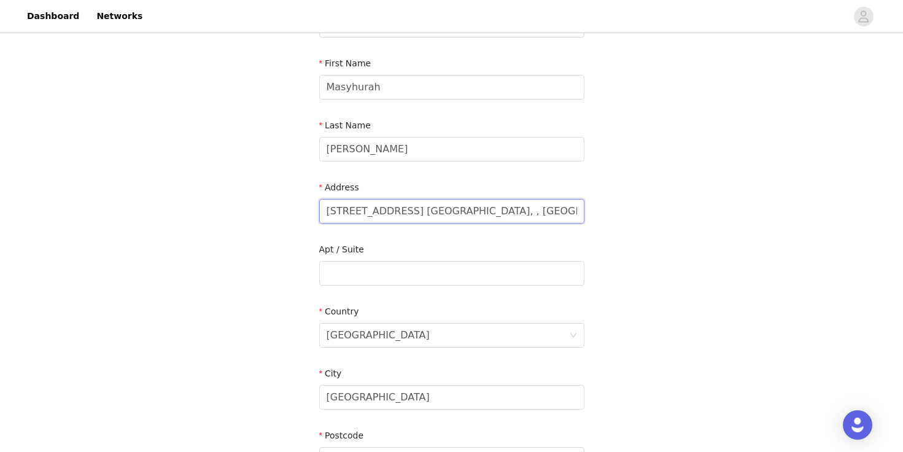
click at [513, 210] on input "[STREET_ADDRESS] [GEOGRAPHIC_DATA], , [GEOGRAPHIC_DATA][PERSON_NAME], [GEOGRAPH…" at bounding box center [451, 211] width 265 height 25
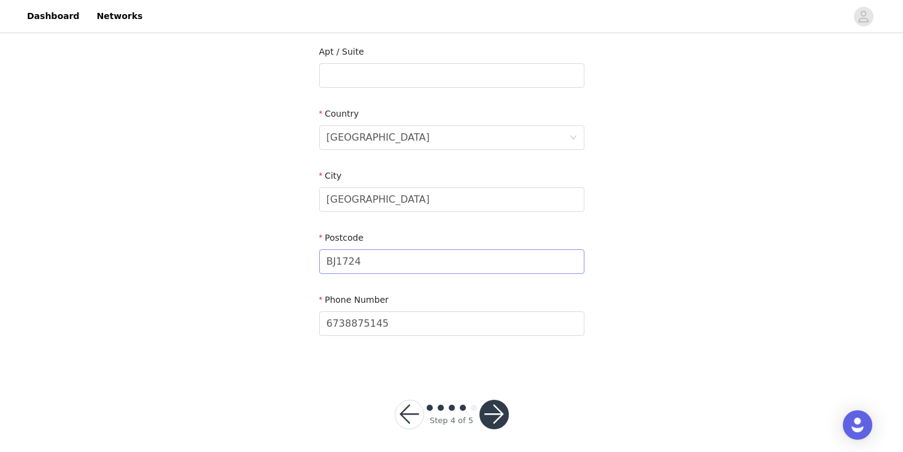
scroll to position [343, 0]
type input "[STREET_ADDRESS] [GEOGRAPHIC_DATA], [GEOGRAPHIC_DATA][PERSON_NAME], [GEOGRAPHIC…"
click at [499, 425] on button "button" at bounding box center [493, 413] width 29 height 29
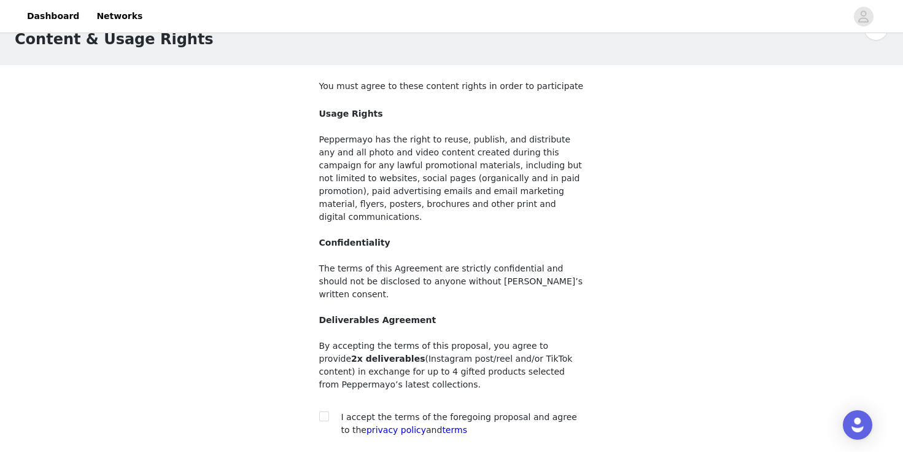
scroll to position [117, 0]
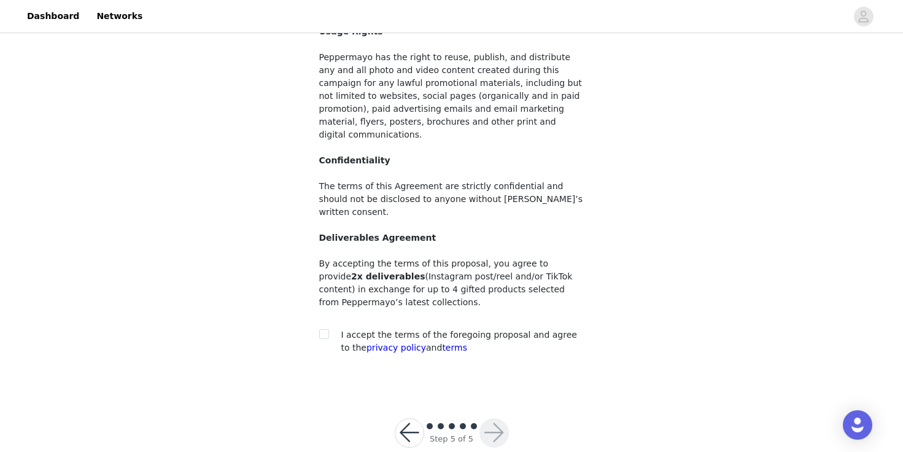
click at [360, 330] on span "I accept the terms of the foregoing proposal and agree to the privacy policy an…" at bounding box center [459, 341] width 236 height 23
click at [327, 329] on input "checkbox" at bounding box center [323, 333] width 9 height 9
checkbox input "true"
click at [502, 418] on button "button" at bounding box center [493, 432] width 29 height 29
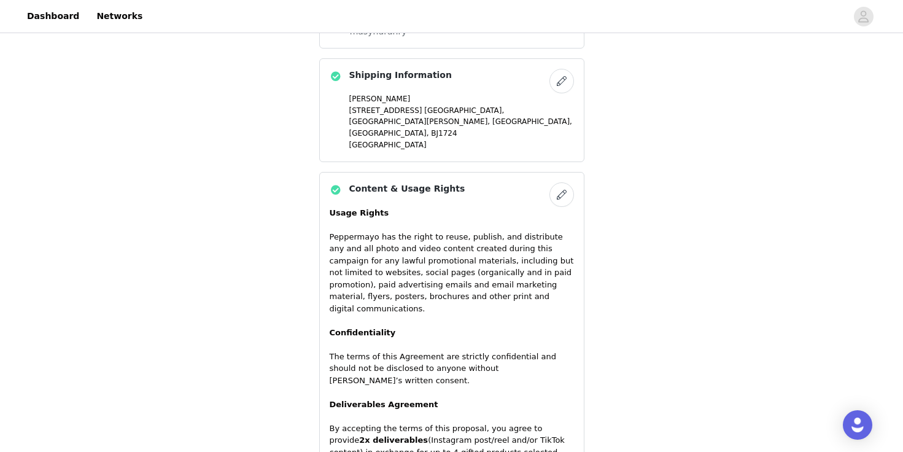
scroll to position [961, 0]
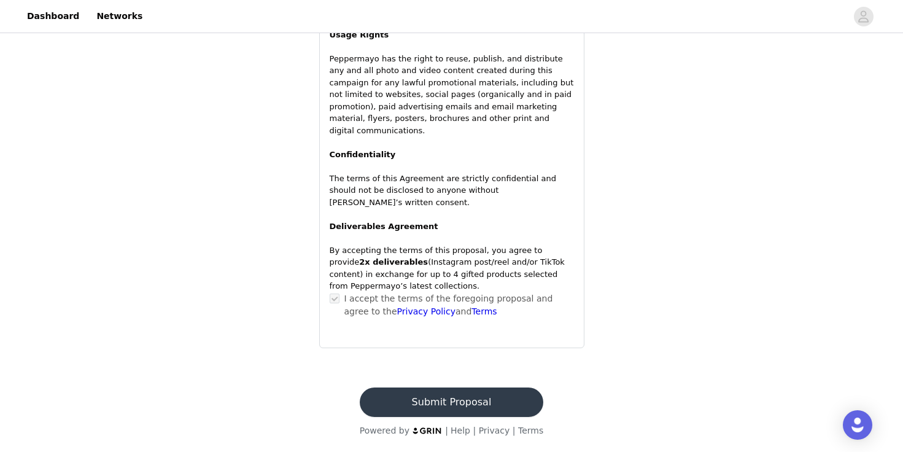
click at [473, 394] on button "Submit Proposal" at bounding box center [452, 401] width 184 height 29
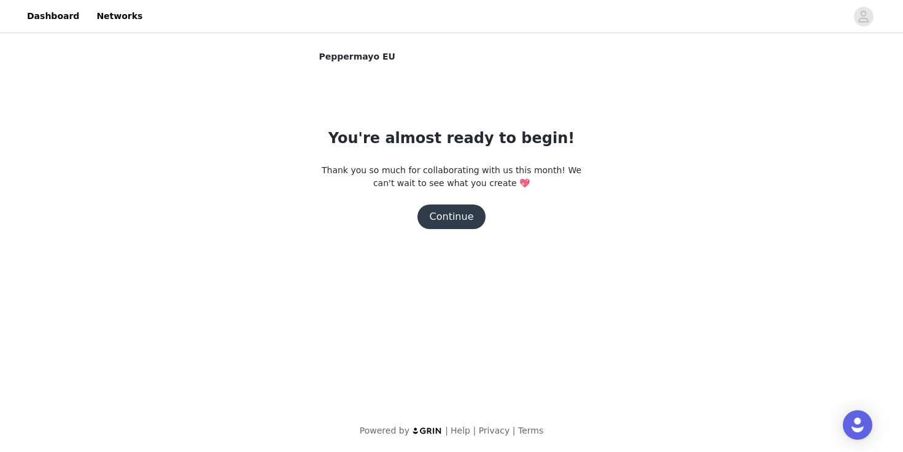
click at [452, 214] on button "Continue" at bounding box center [451, 216] width 69 height 25
